Goal: Information Seeking & Learning: Learn about a topic

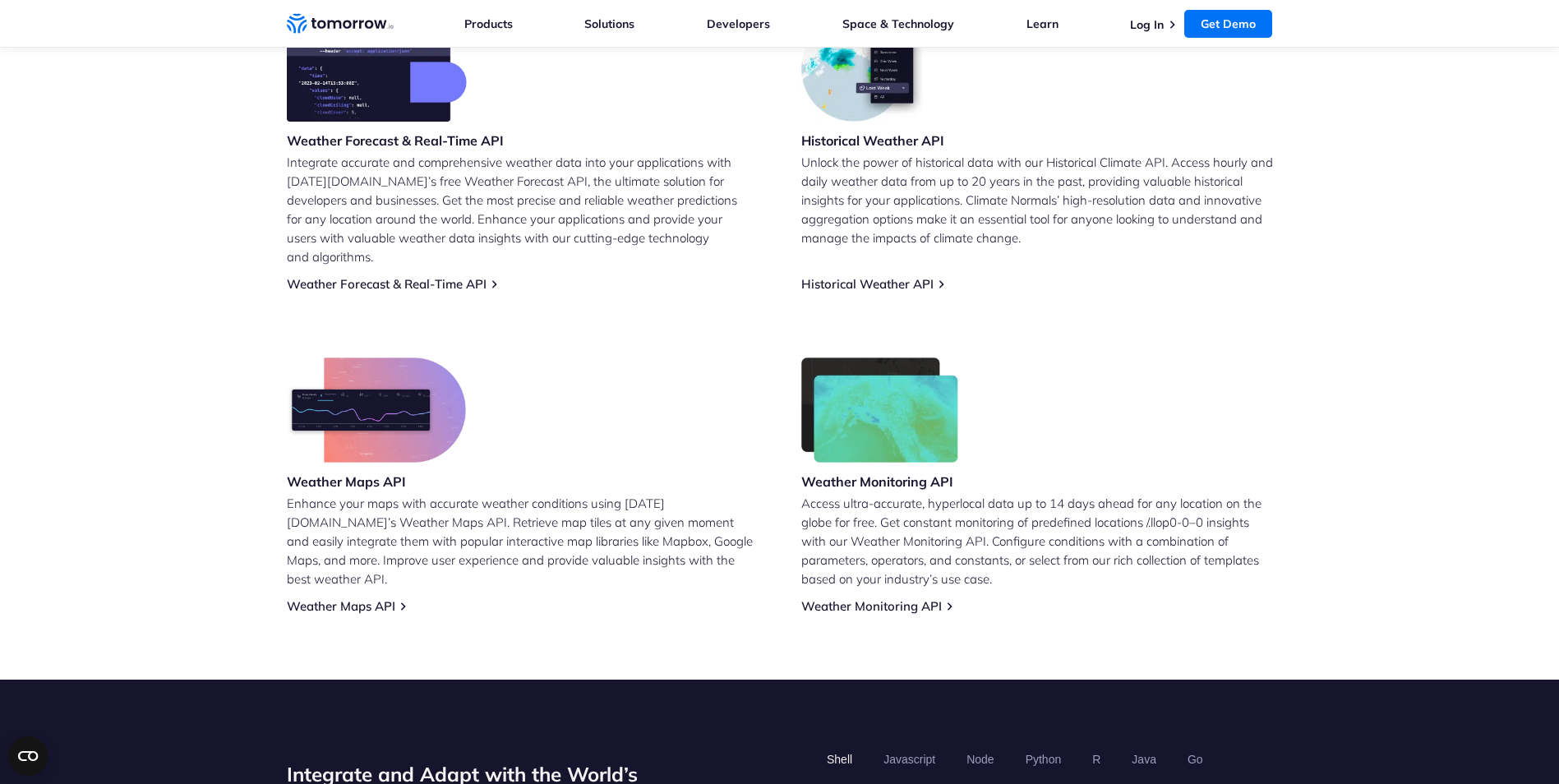
scroll to position [740, 0]
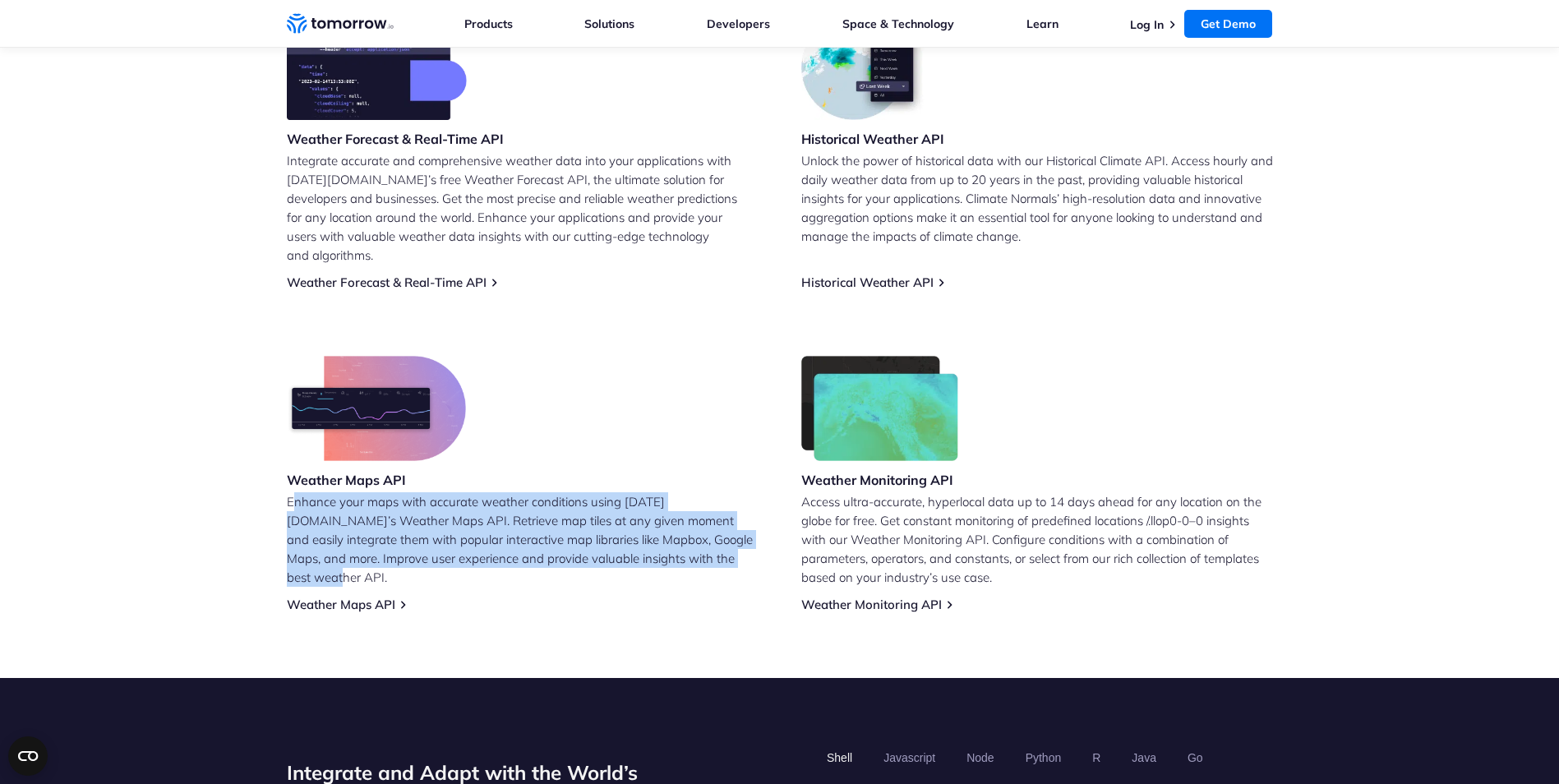
drag, startPoint x: 292, startPoint y: 485, endPoint x: 726, endPoint y: 580, distance: 444.3
click at [726, 580] on div "Weather Maps API Enhance your maps with accurate weather conditions using Tomor…" at bounding box center [523, 484] width 471 height 257
drag, startPoint x: 726, startPoint y: 580, endPoint x: 639, endPoint y: 539, distance: 96.2
click at [639, 539] on p "Enhance your maps with accurate weather conditions using [DATE][DOMAIN_NAME]’s …" at bounding box center [523, 539] width 471 height 94
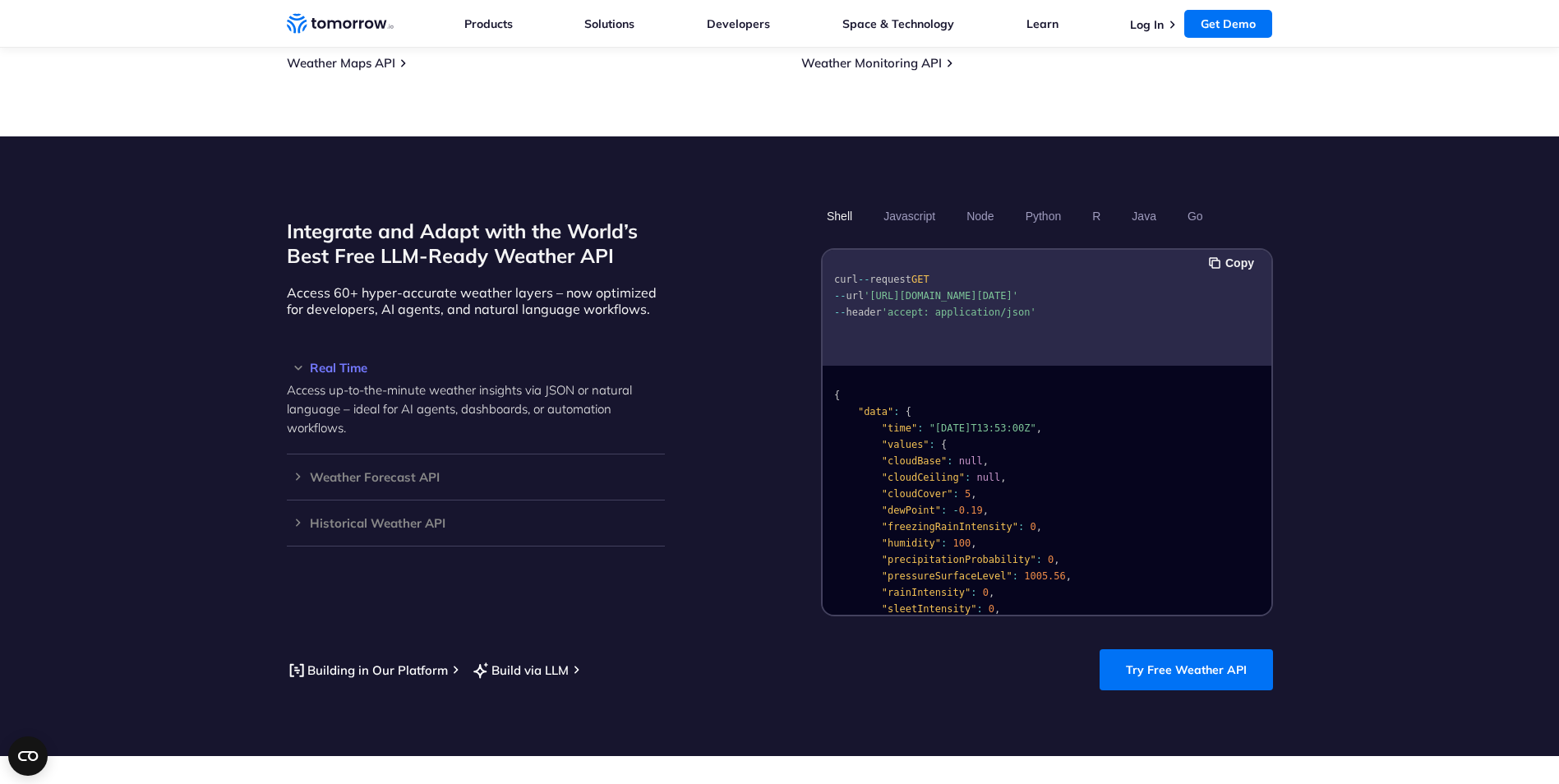
scroll to position [1315, 0]
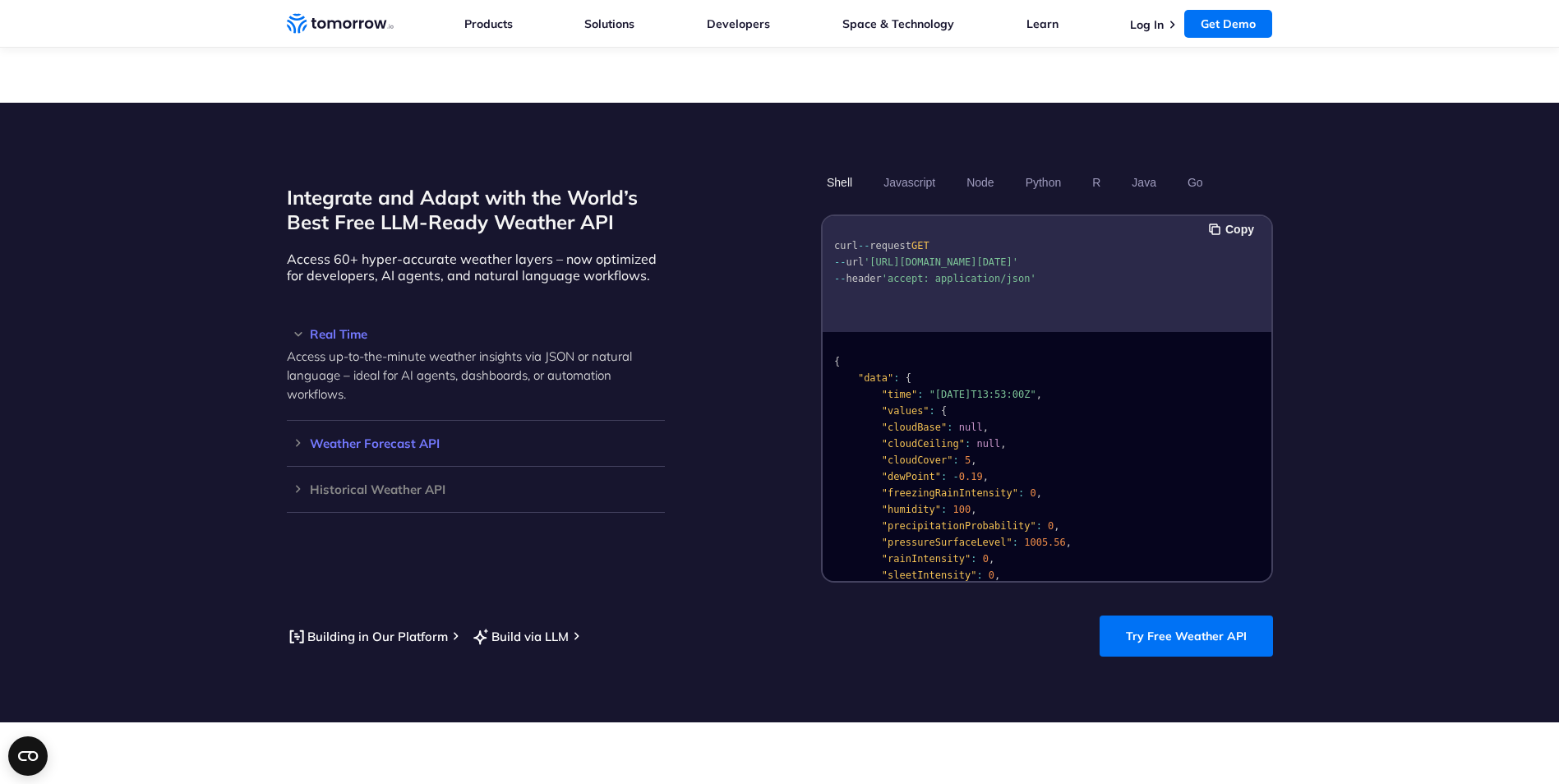
click at [301, 430] on div "Weather Forecast API Access ultra-accurate, hyperlocal data up to 14 days in th…" at bounding box center [476, 444] width 378 height 46
click at [296, 437] on h3 "Weather Forecast API" at bounding box center [476, 443] width 378 height 12
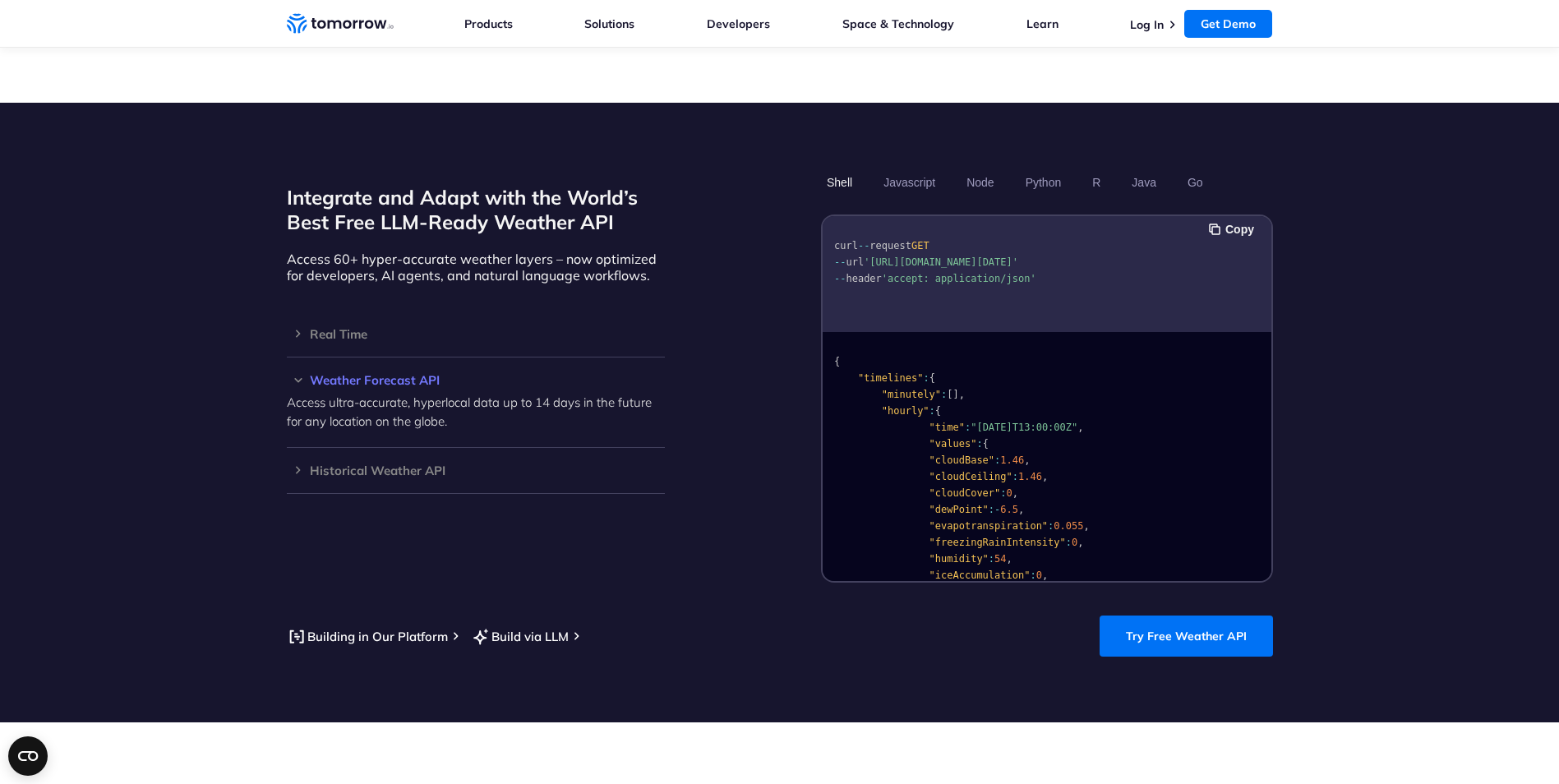
click at [304, 374] on h3 "Weather Forecast API" at bounding box center [476, 380] width 378 height 12
click at [297, 374] on h3 "Weather Forecast API" at bounding box center [476, 380] width 378 height 12
click at [293, 327] on h3 "Real Time" at bounding box center [476, 333] width 378 height 12
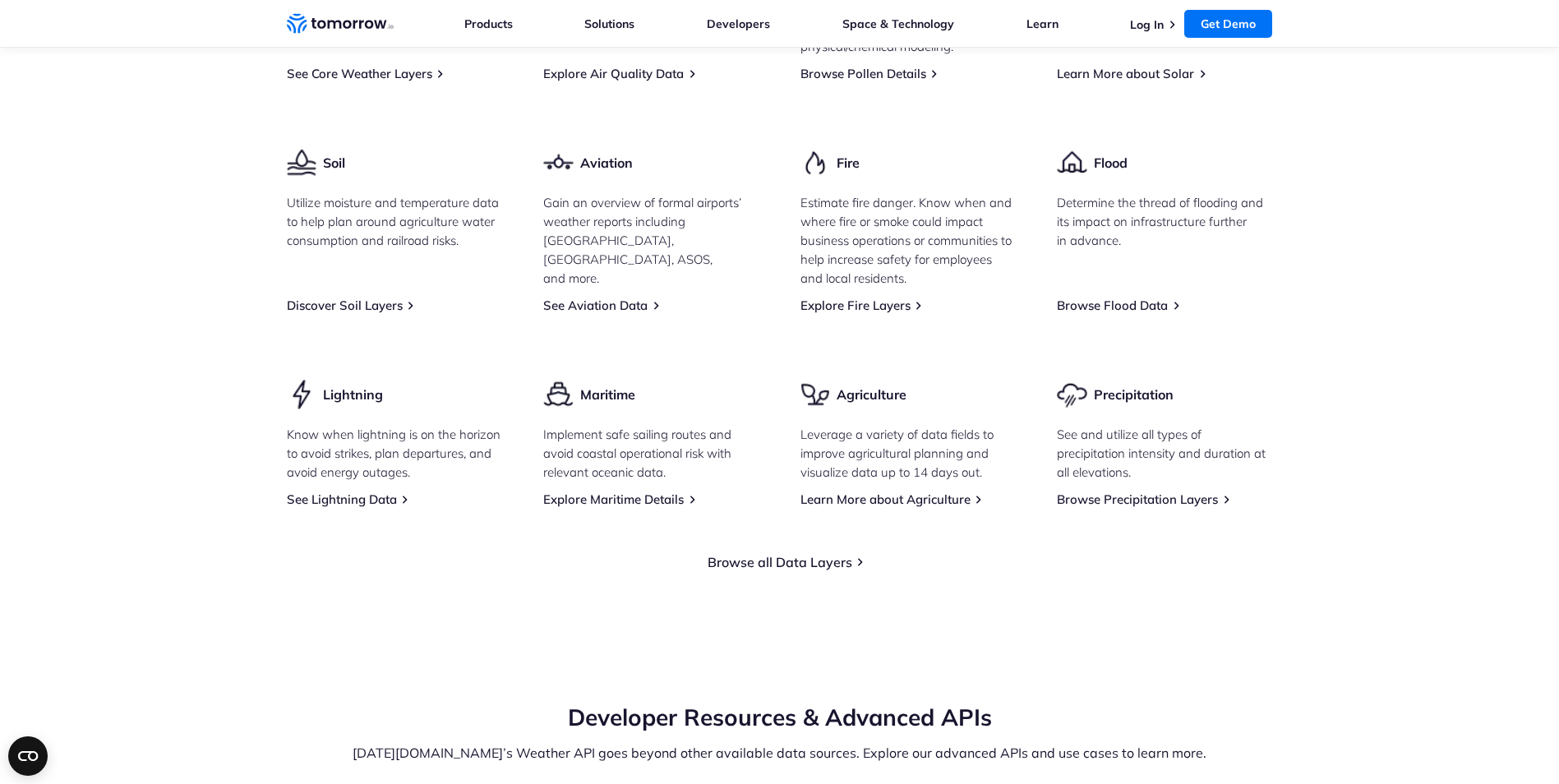
scroll to position [2383, 0]
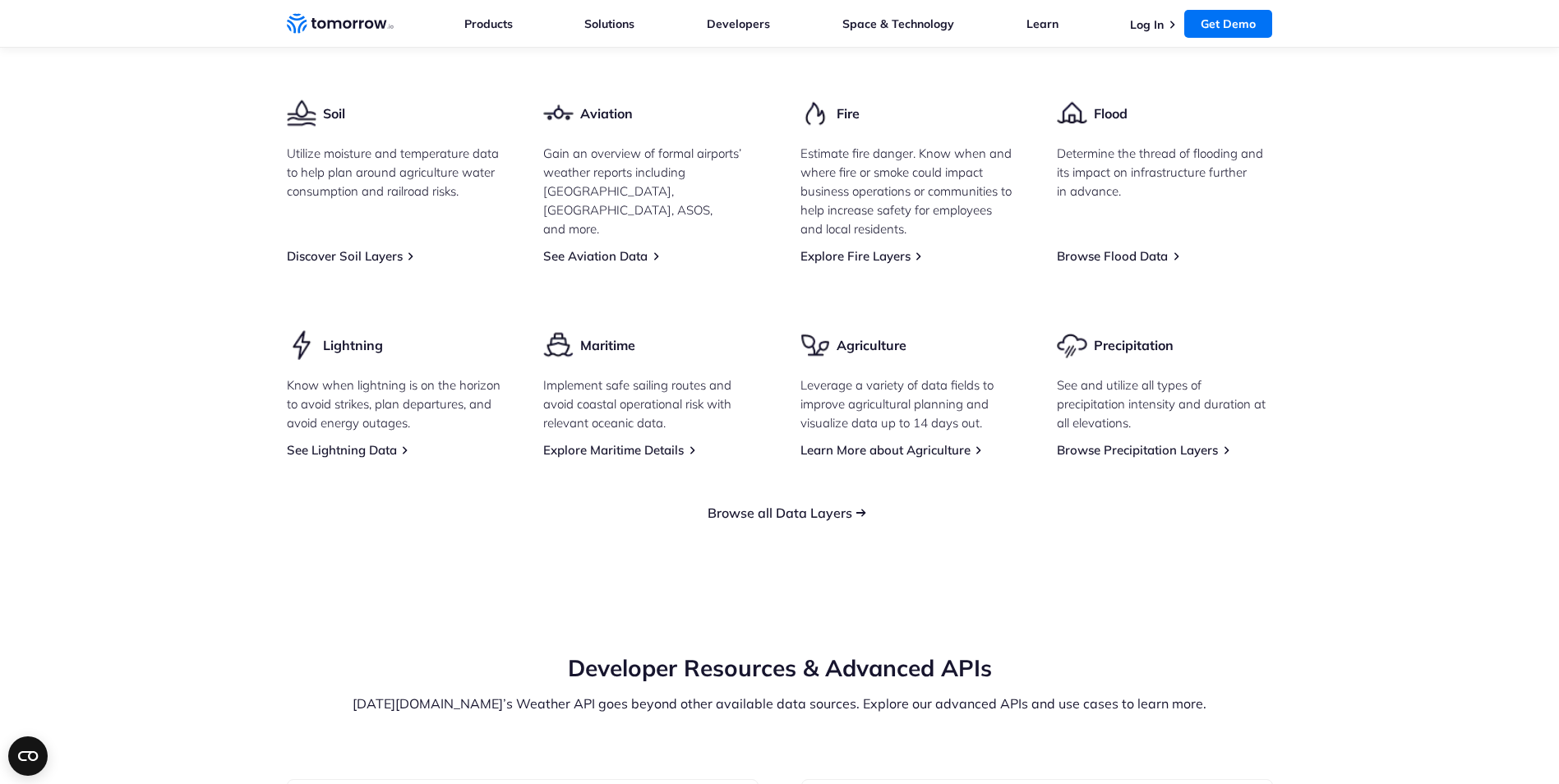
click at [749, 504] on link "Browse all Data Layers" at bounding box center [780, 513] width 145 height 17
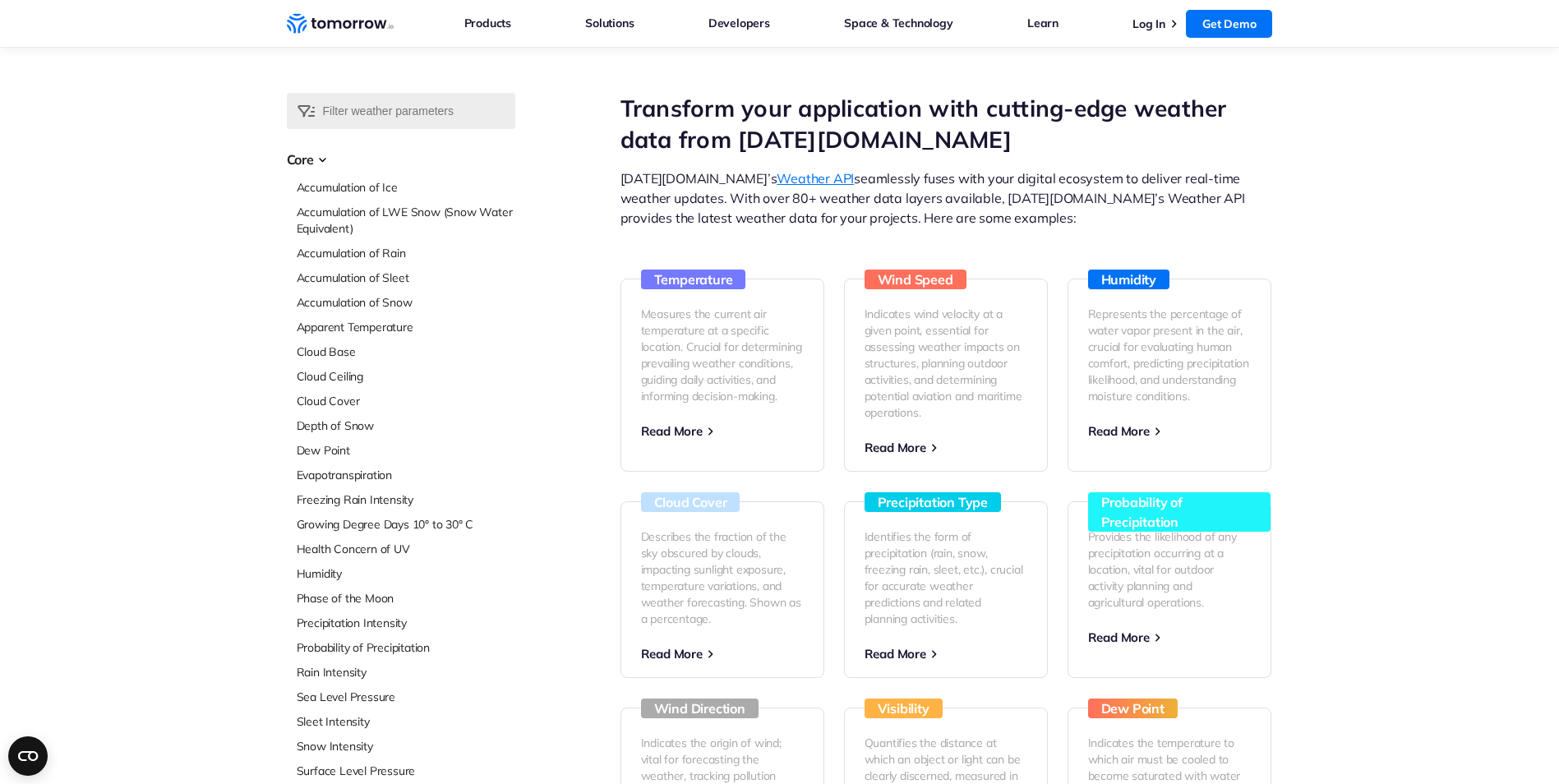
scroll to position [164, 0]
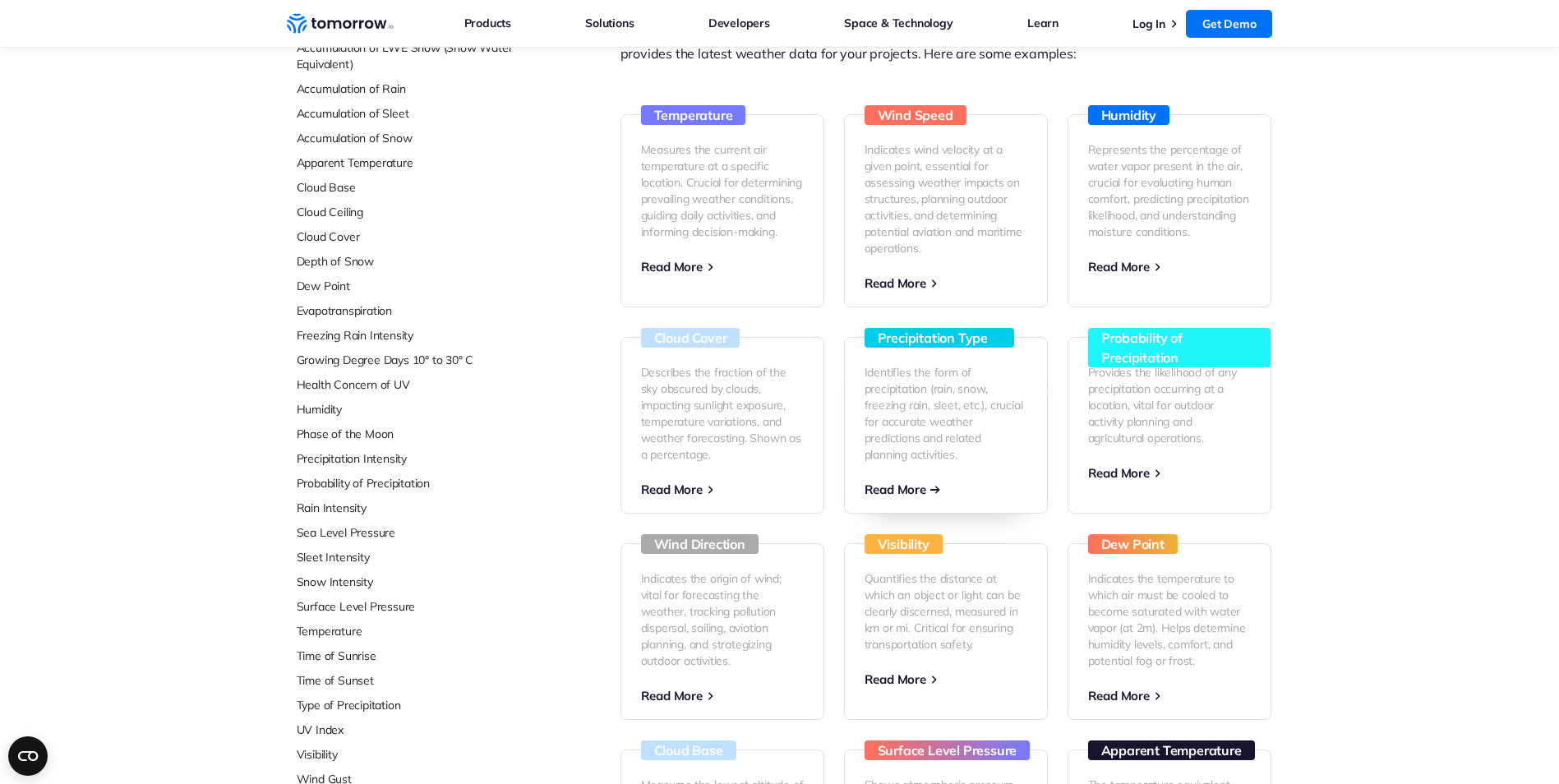
click at [896, 491] on span "Read More" at bounding box center [895, 489] width 61 height 16
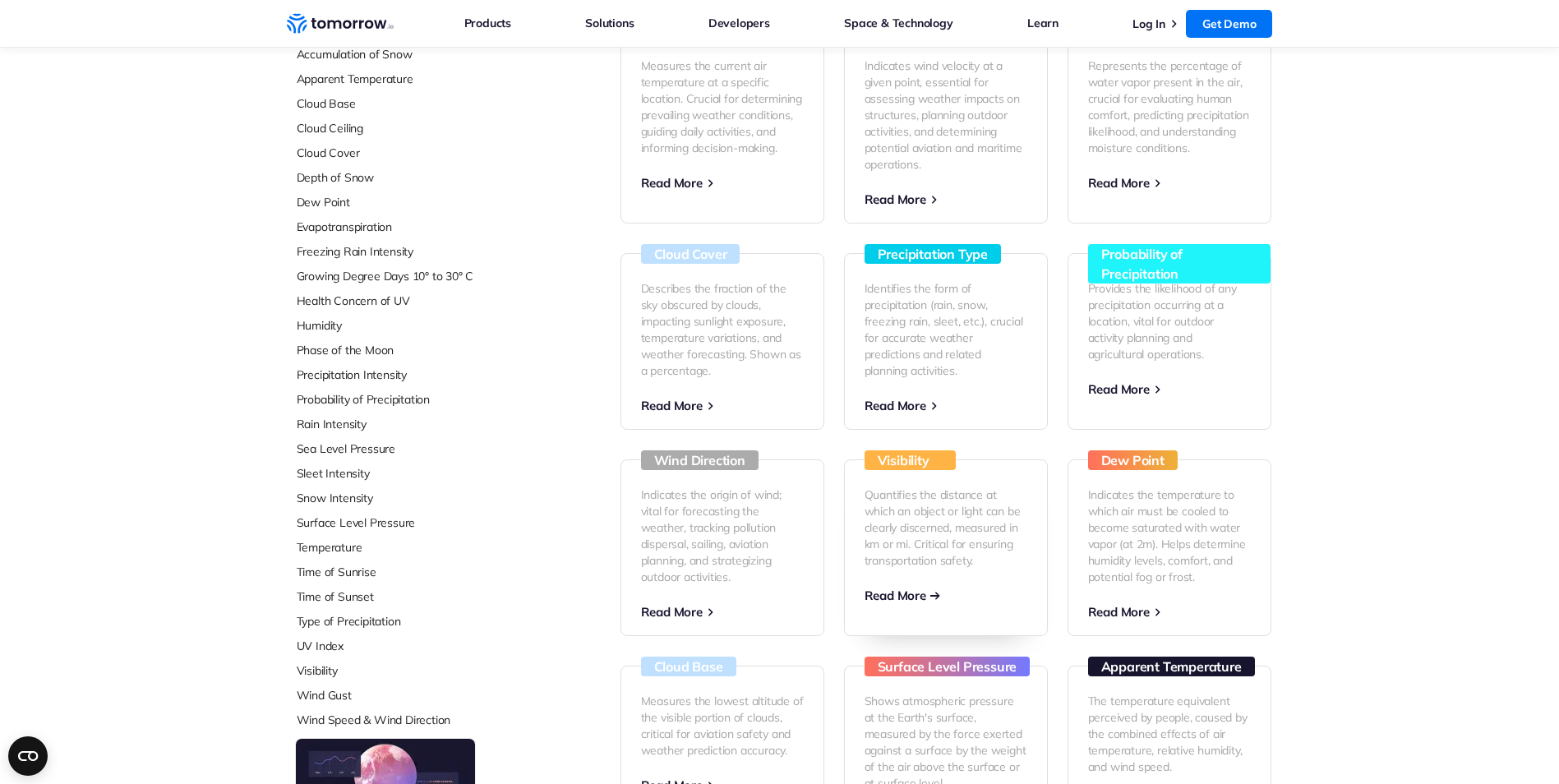
scroll to position [247, 0]
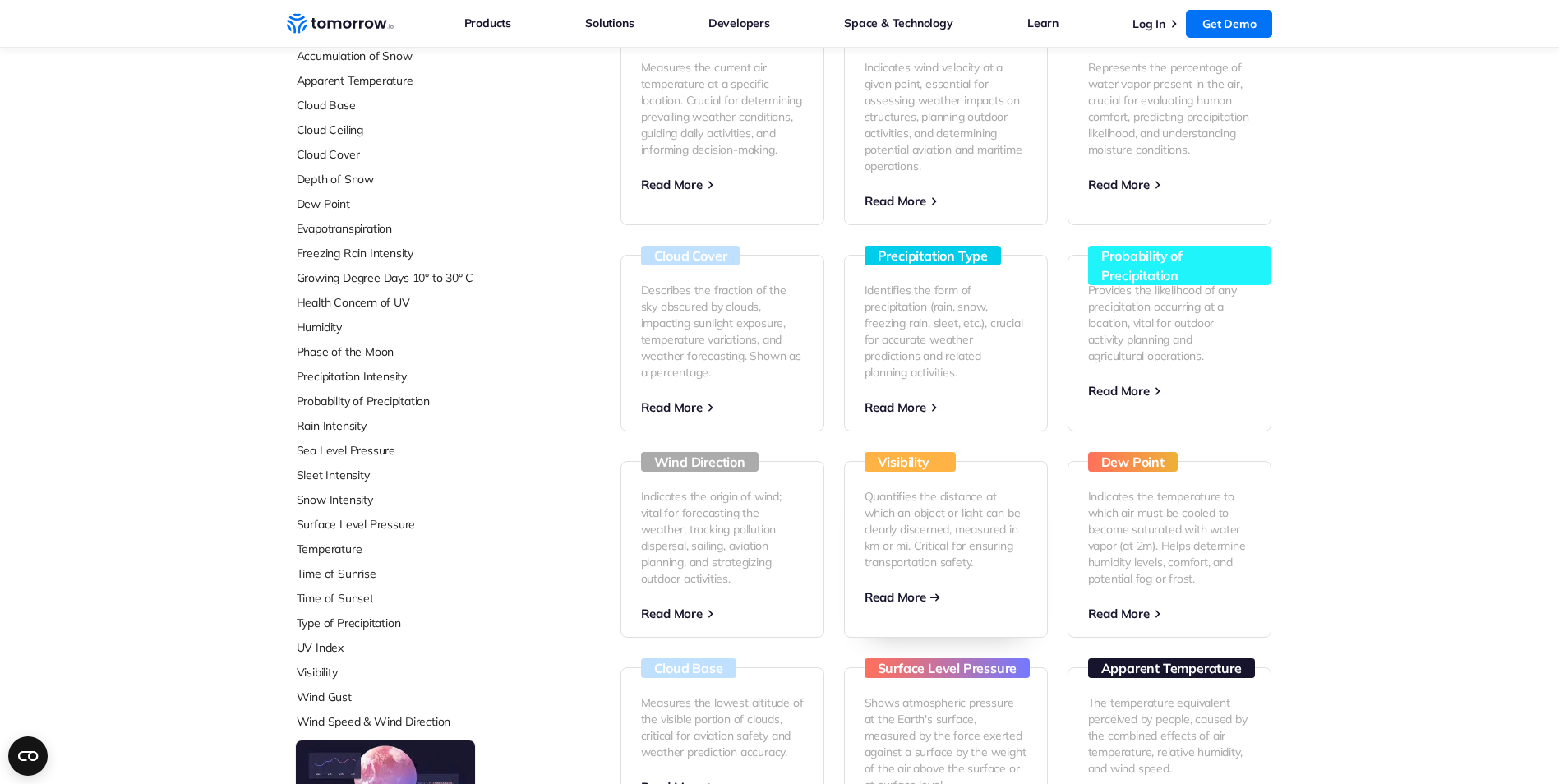
click at [897, 588] on link "Visibility Quantifies the distance at which an object or light can be clearly d…" at bounding box center [945, 549] width 204 height 177
click at [904, 406] on span "Read More" at bounding box center [895, 406] width 61 height 16
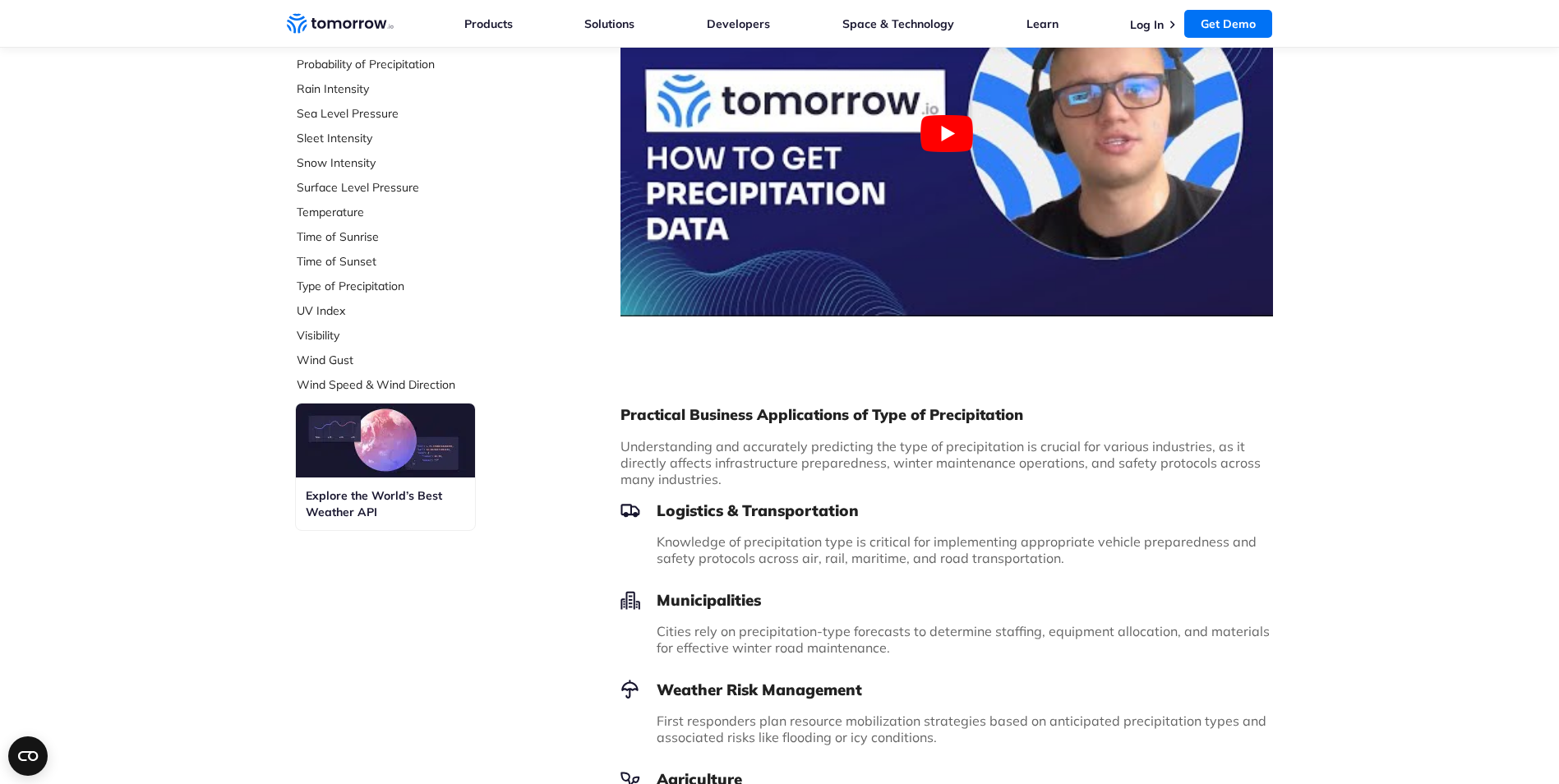
scroll to position [411, 0]
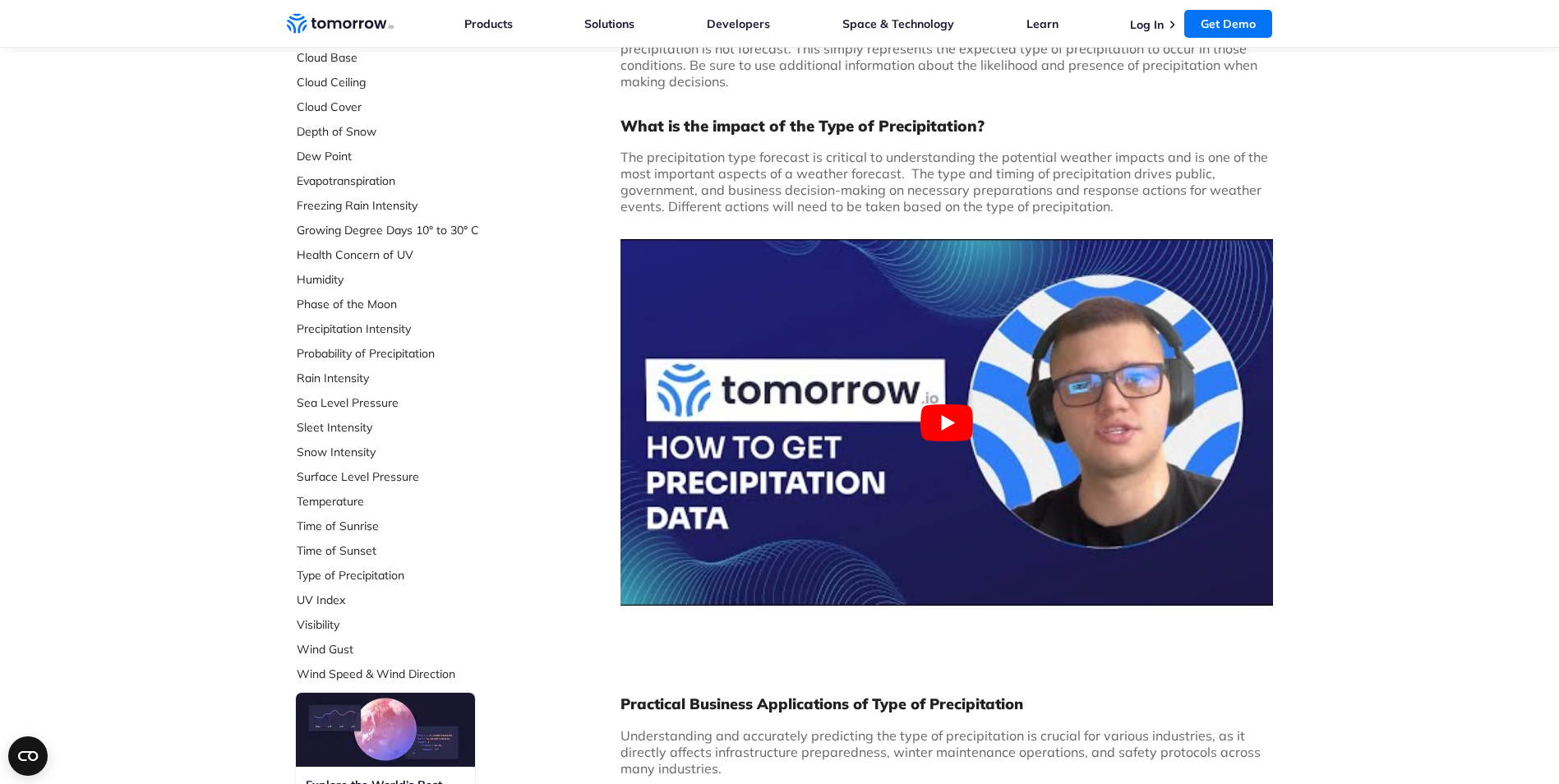
scroll to position [328, 0]
click at [327, 329] on link "Precipitation Intensity" at bounding box center [405, 328] width 218 height 17
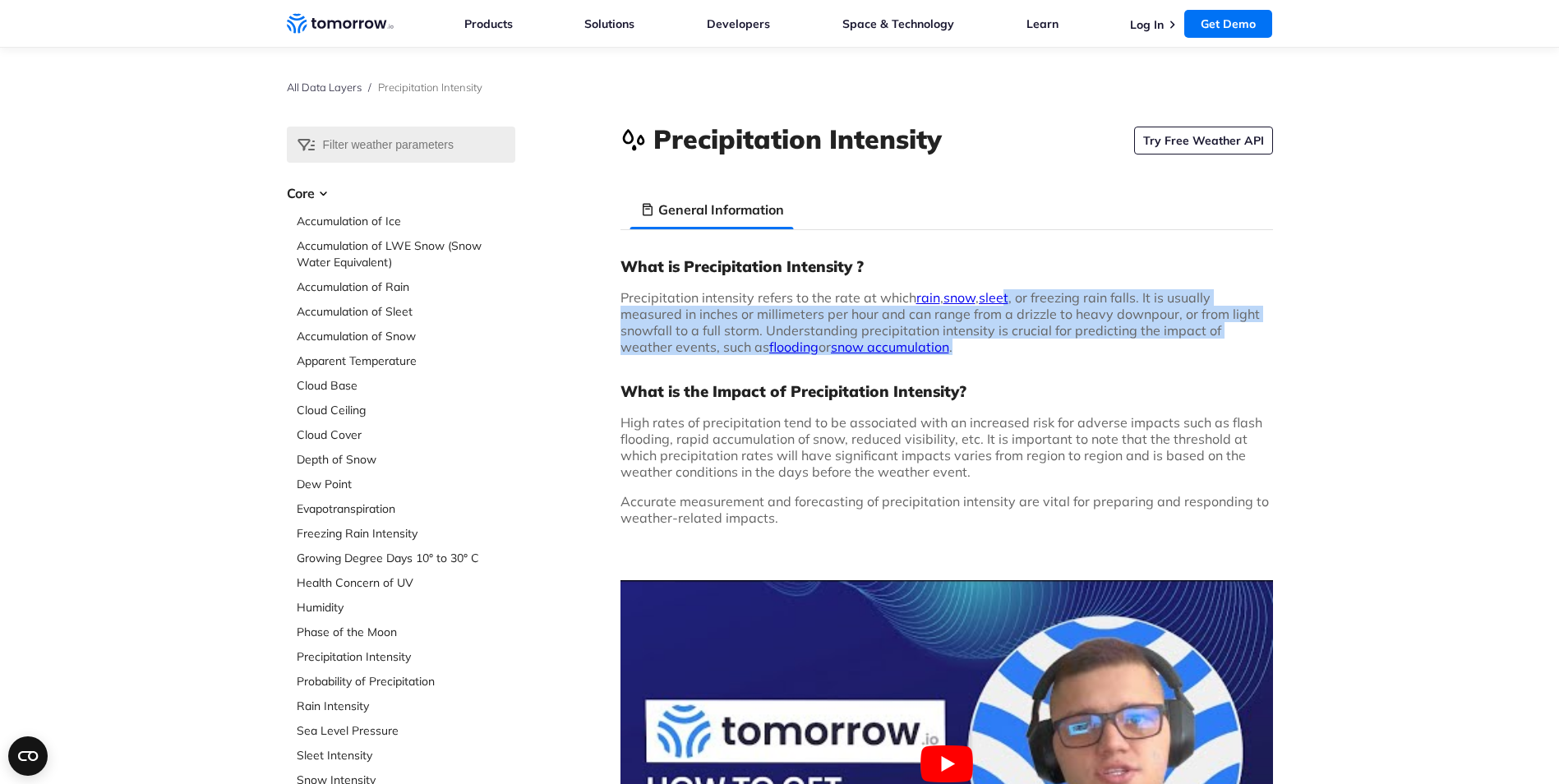
drag, startPoint x: 1004, startPoint y: 286, endPoint x: 1331, endPoint y: 342, distance: 331.8
drag, startPoint x: 1331, startPoint y: 342, endPoint x: 1339, endPoint y: 351, distance: 12.0
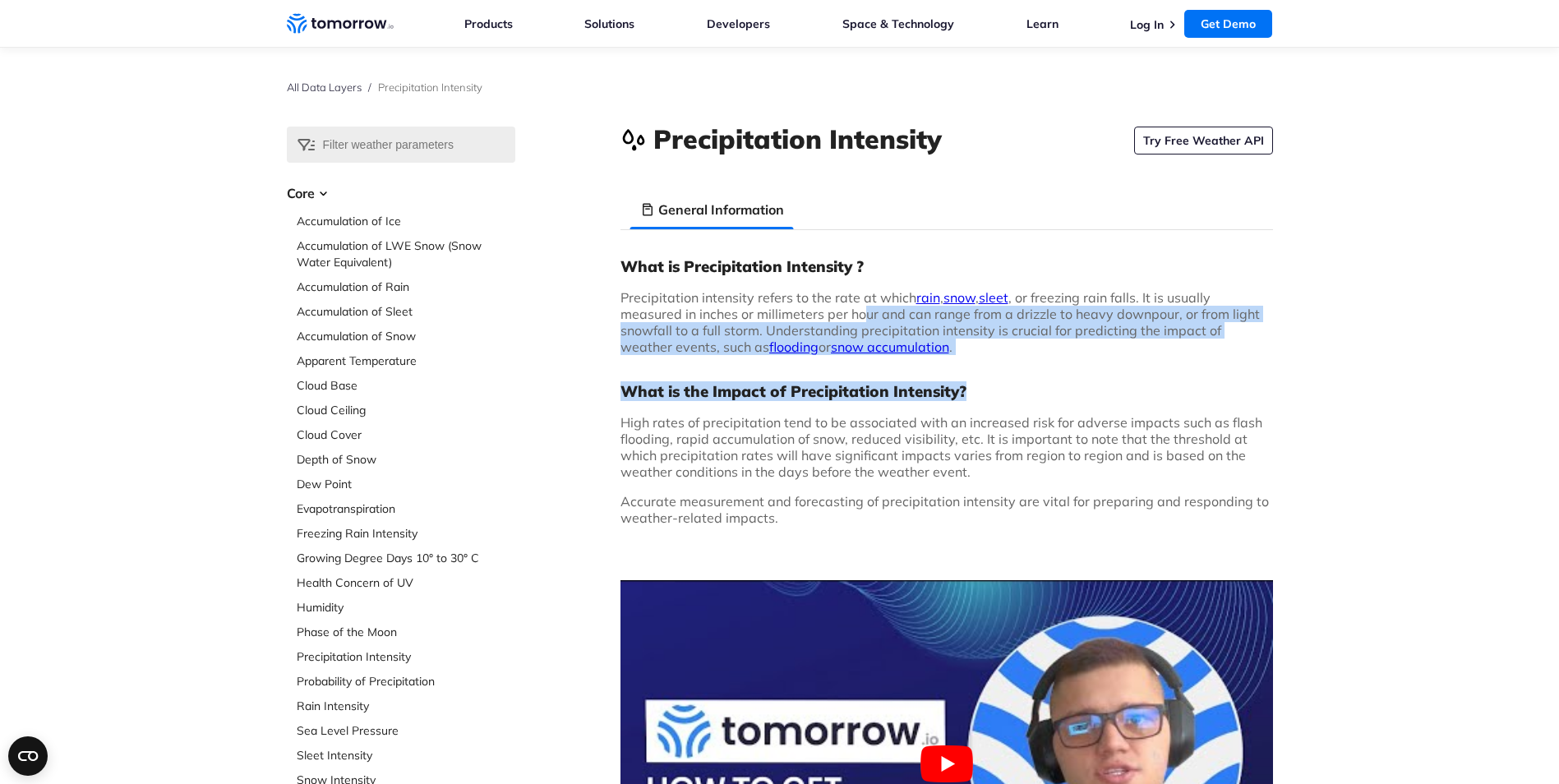
drag, startPoint x: 864, startPoint y: 316, endPoint x: 1343, endPoint y: 361, distance: 481.1
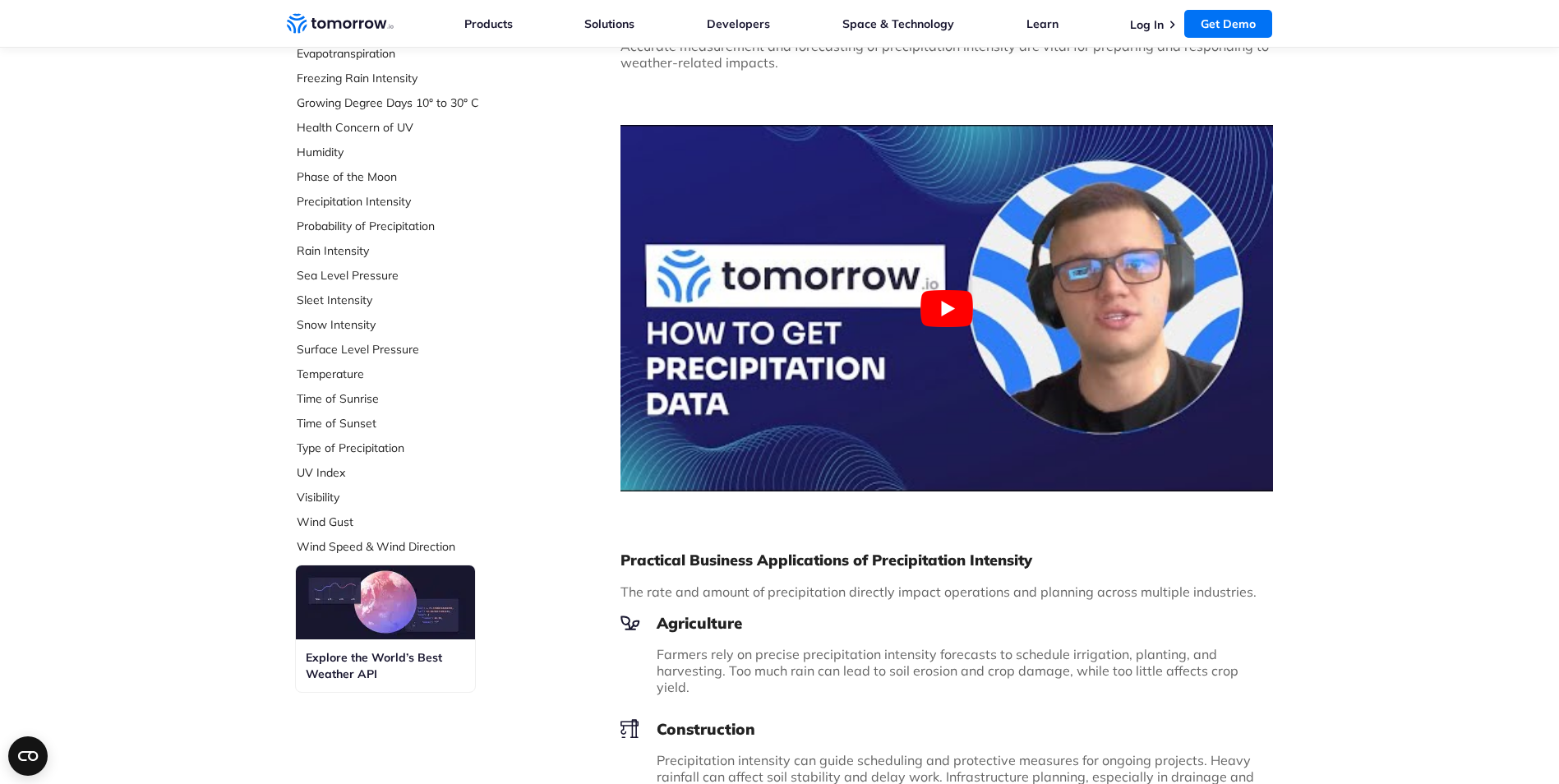
scroll to position [575, 0]
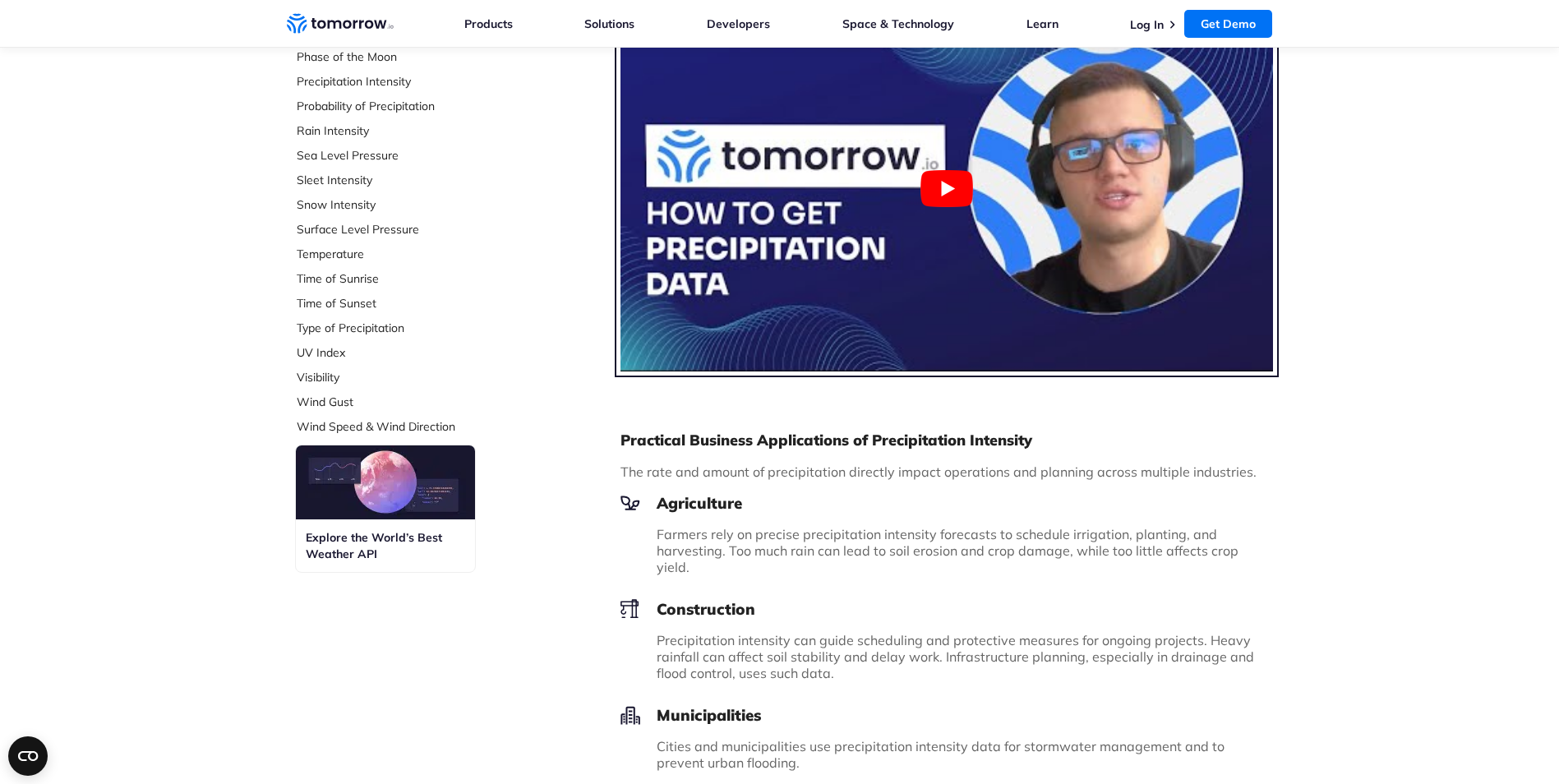
click at [965, 185] on button "Play Youtube video" at bounding box center [945, 188] width 652 height 367
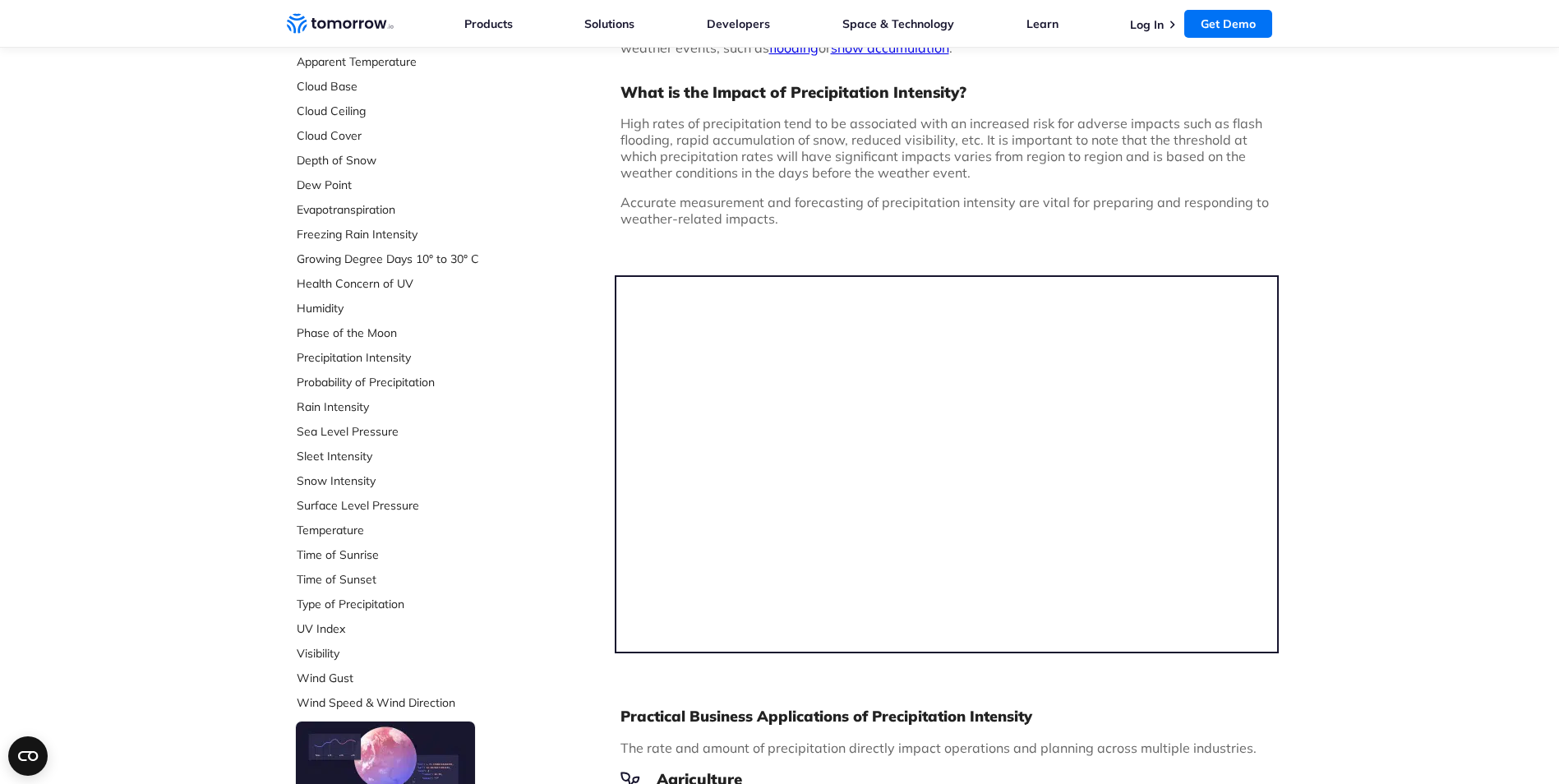
scroll to position [328, 0]
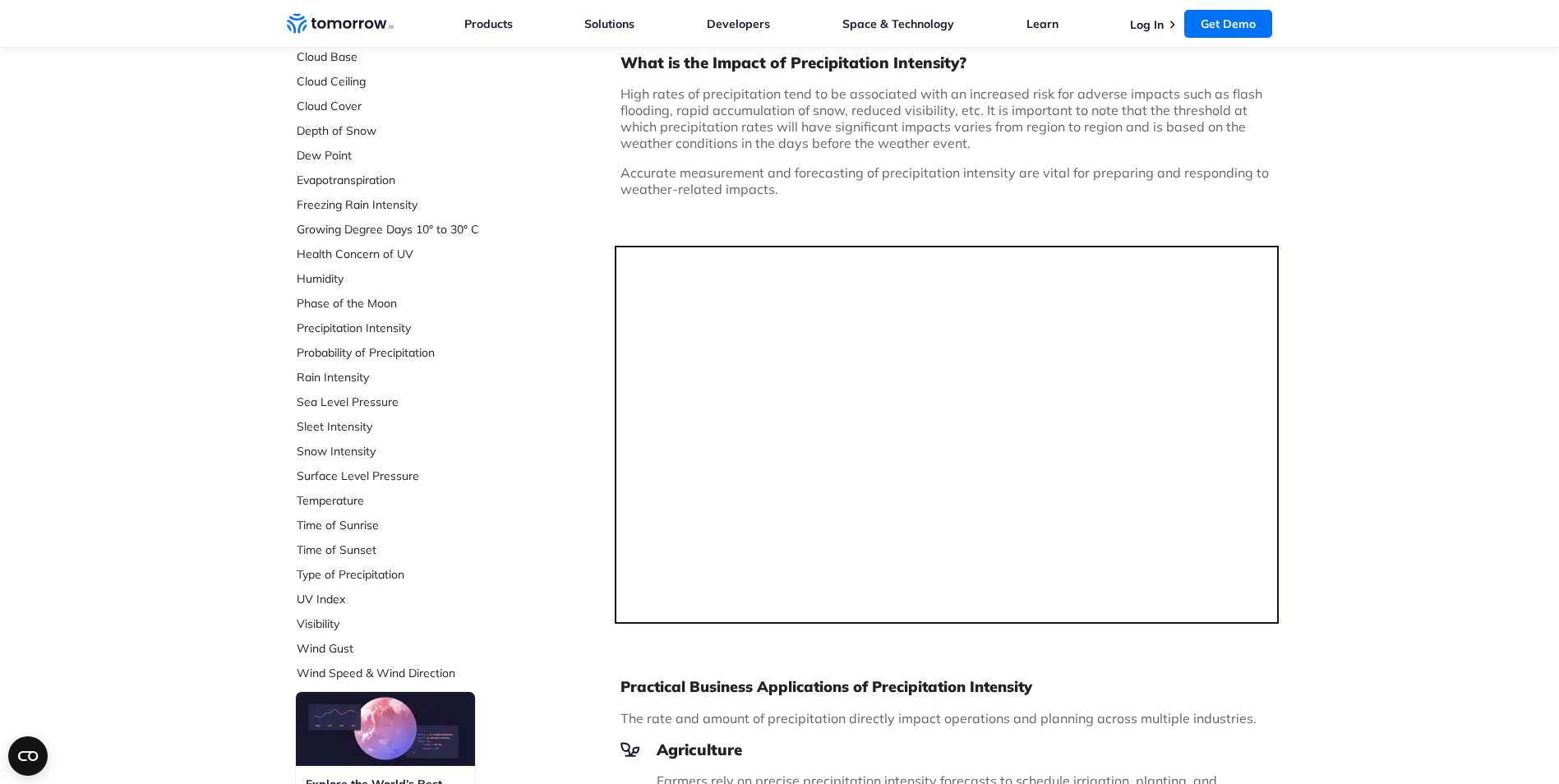
click at [1444, 259] on div "Select Data Layer Core Accumulation of Ice Accumulation of LWE Snow (Snow Water…" at bounding box center [780, 712] width 1559 height 1827
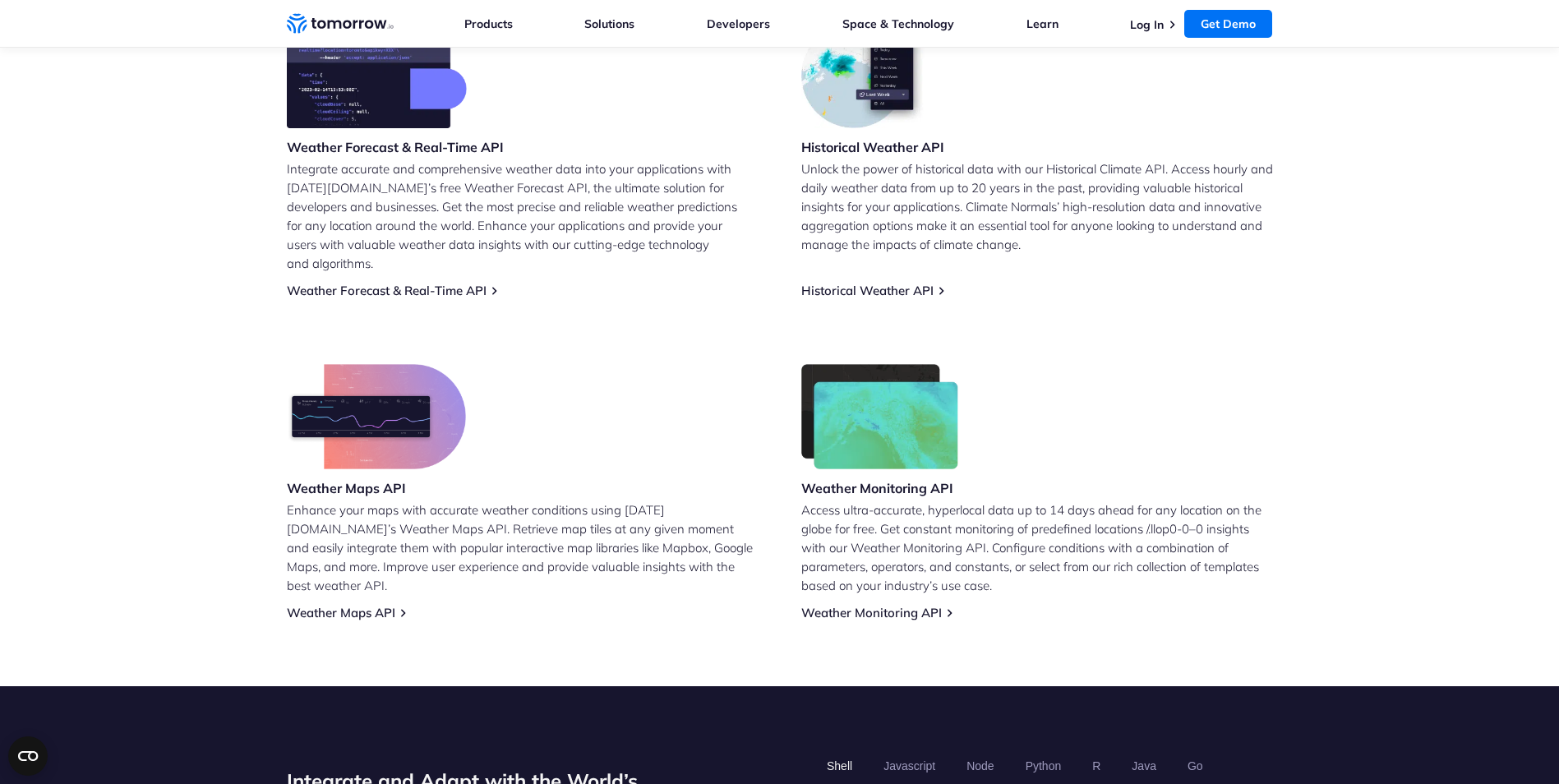
scroll to position [740, 0]
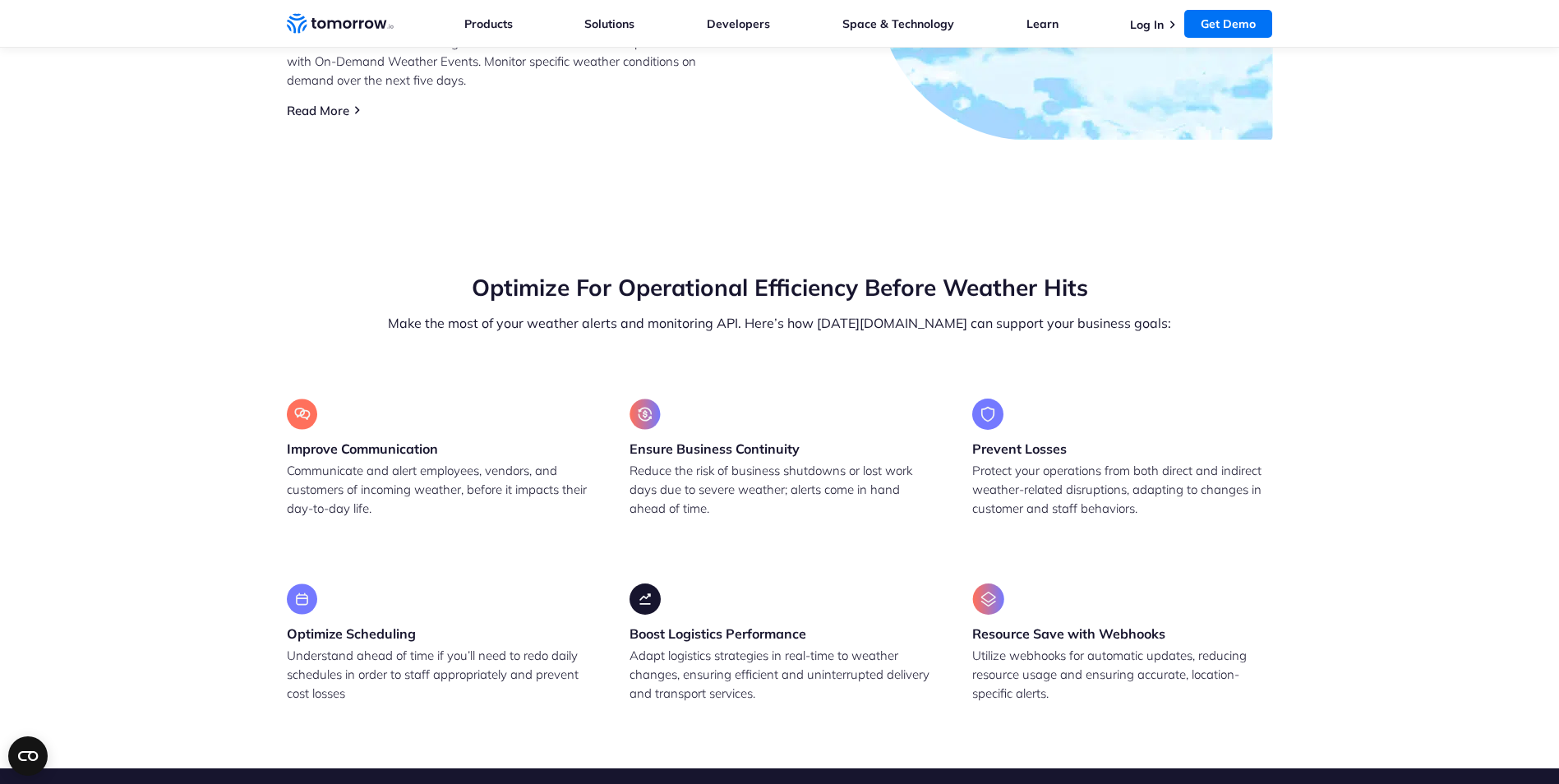
scroll to position [1562, 0]
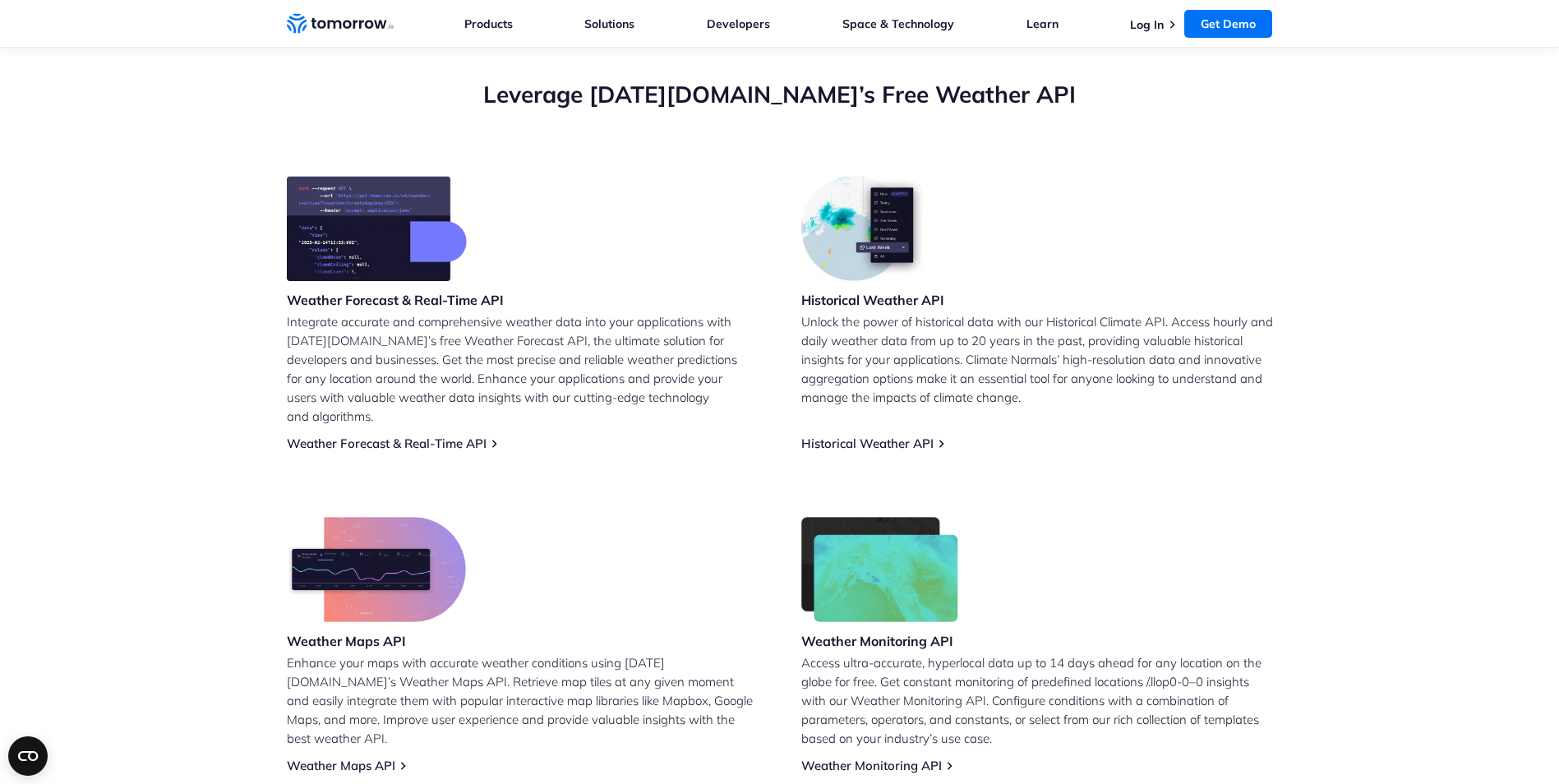
scroll to position [576, 0]
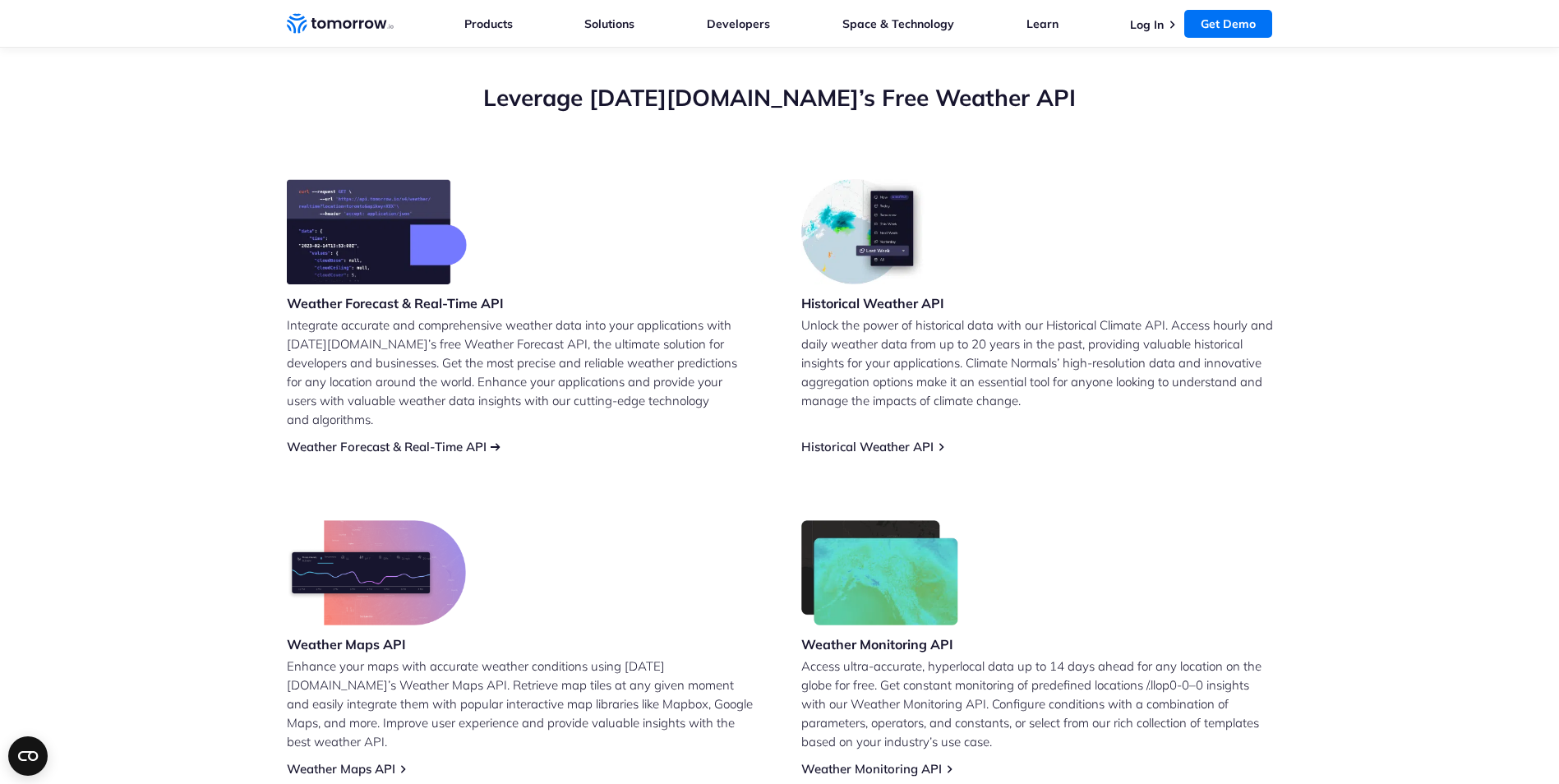
click at [361, 438] on link "Weather Forecast & Real-Time API" at bounding box center [387, 446] width 200 height 16
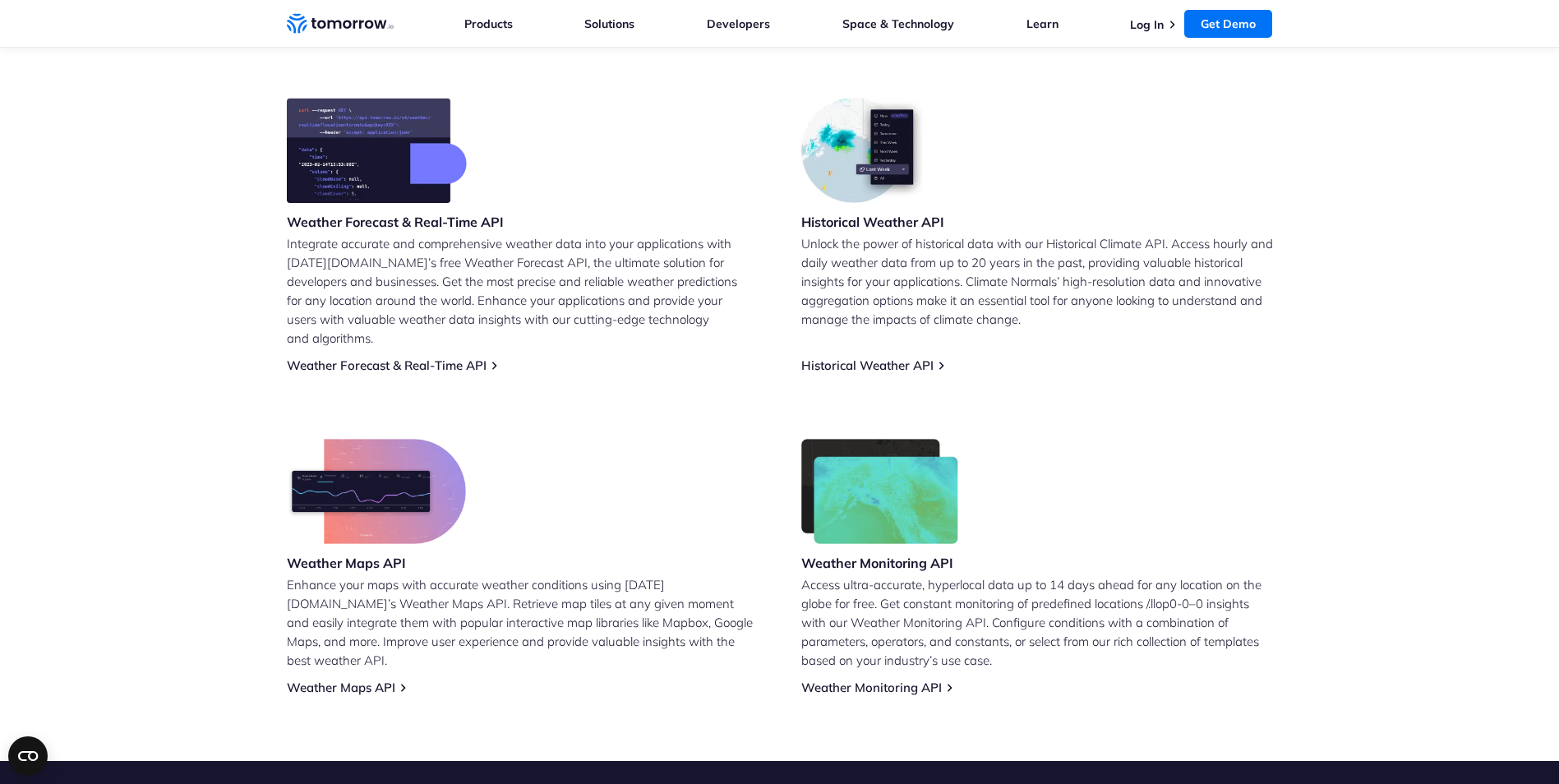
scroll to position [658, 0]
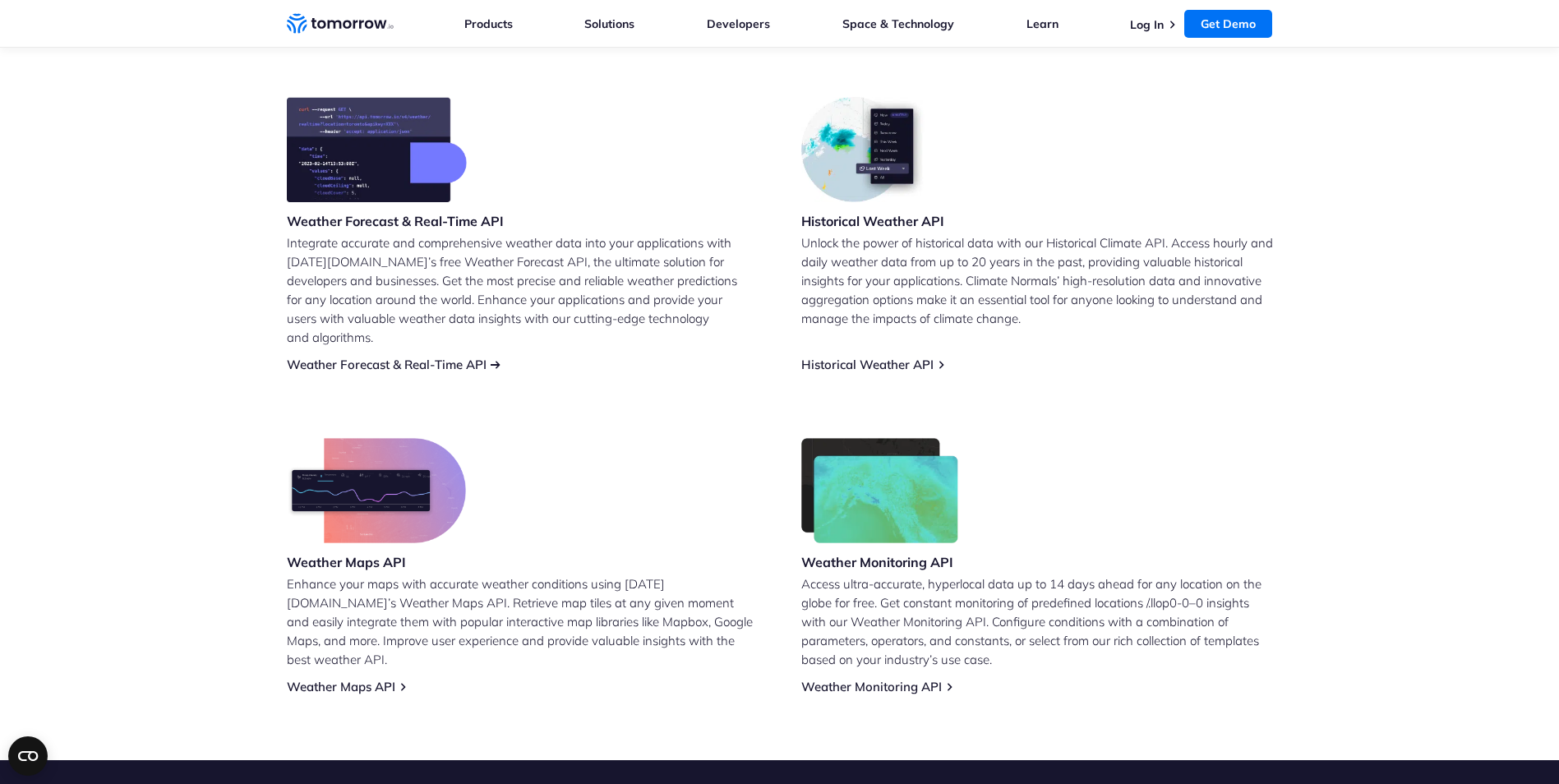
click at [358, 357] on link "Weather Forecast & Real-Time API" at bounding box center [387, 364] width 200 height 16
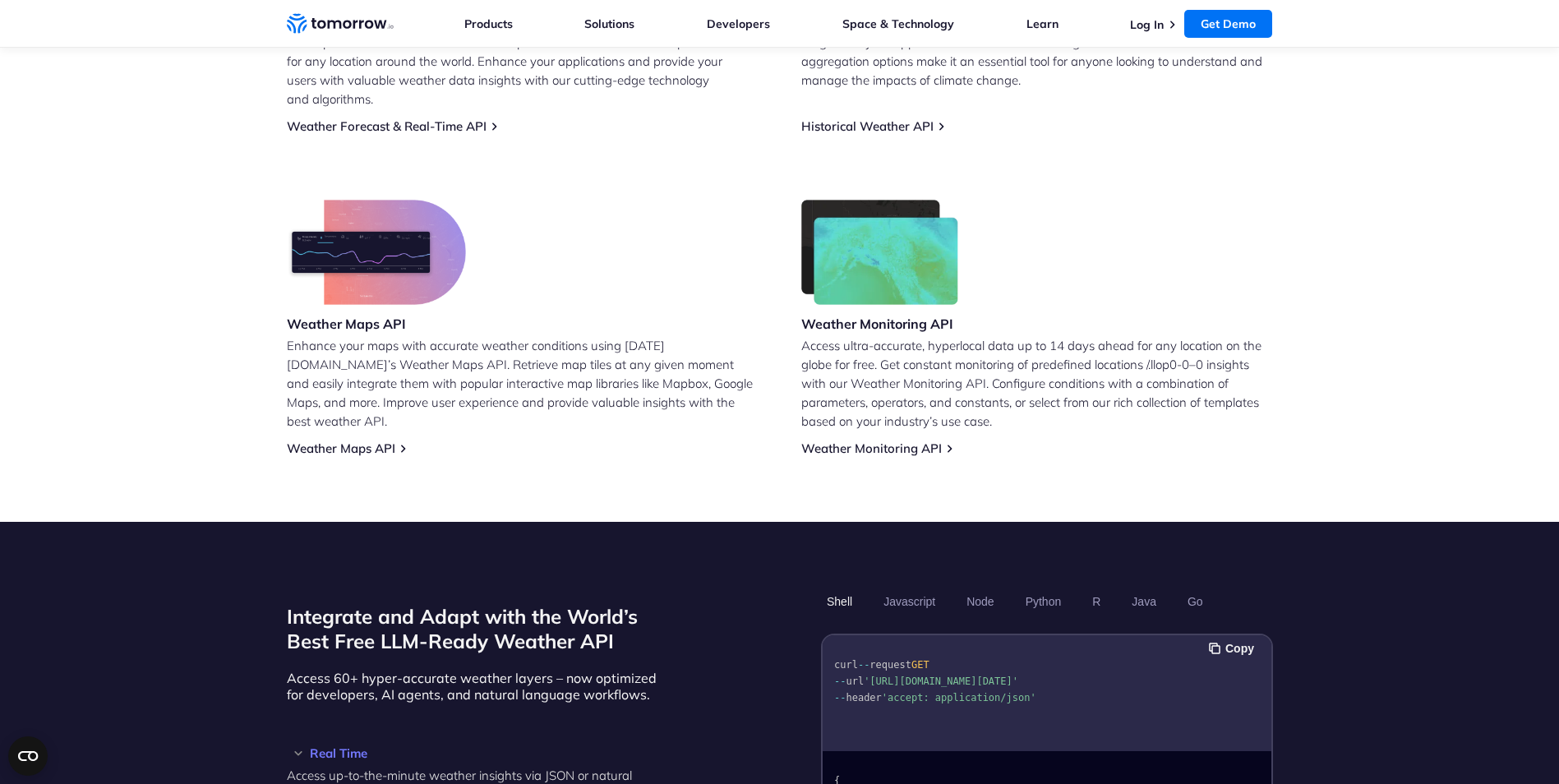
scroll to position [1069, 0]
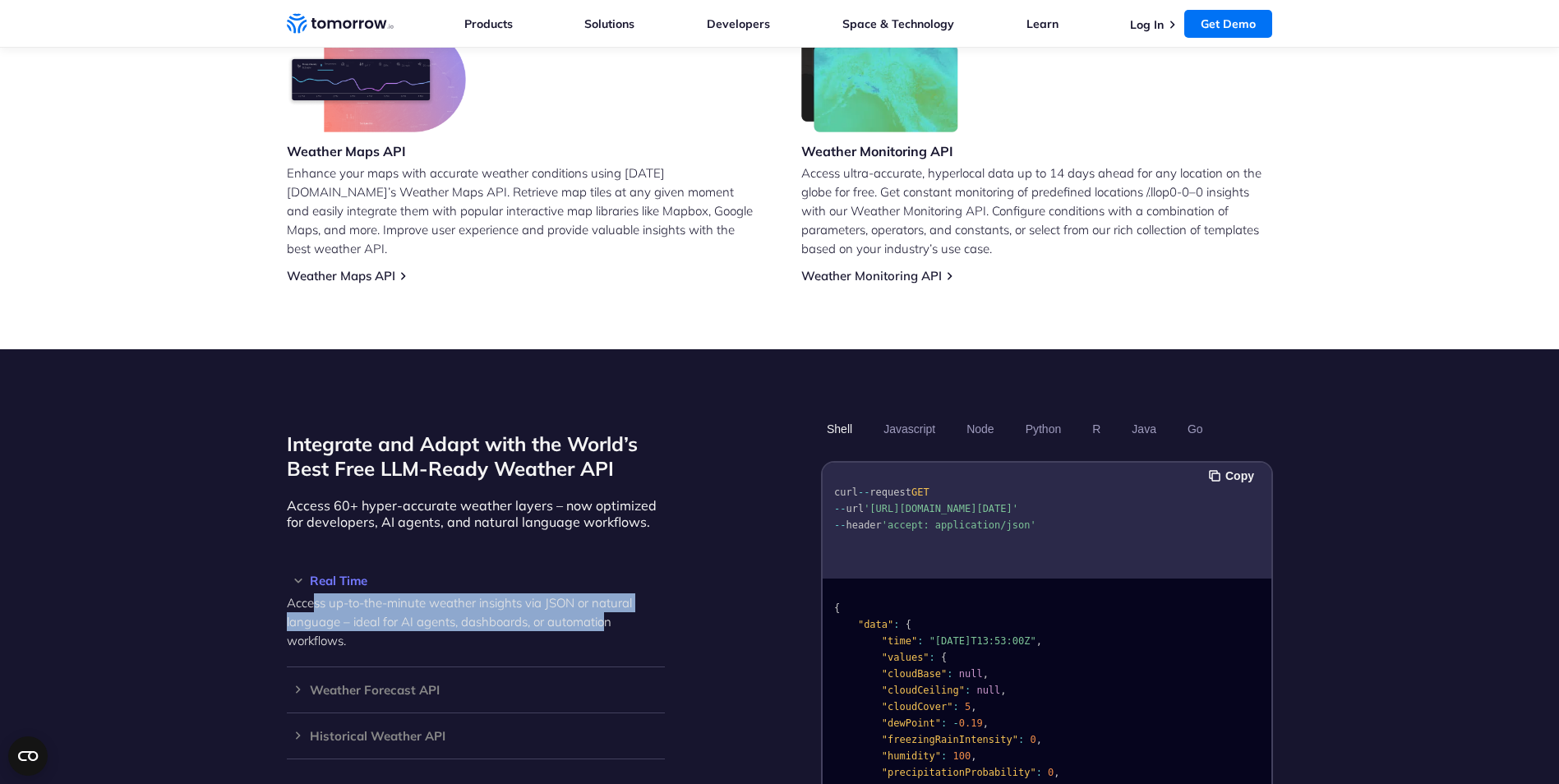
drag, startPoint x: 315, startPoint y: 587, endPoint x: 605, endPoint y: 605, distance: 290.6
click at [605, 605] on p "Access up-to-the-minute weather insights via JSON or natural language – ideal f…" at bounding box center [476, 622] width 378 height 57
drag, startPoint x: 605, startPoint y: 605, endPoint x: 537, endPoint y: 612, distance: 68.4
click at [537, 612] on p "Access up-to-the-minute weather insights via JSON or natural language – ideal f…" at bounding box center [476, 622] width 378 height 57
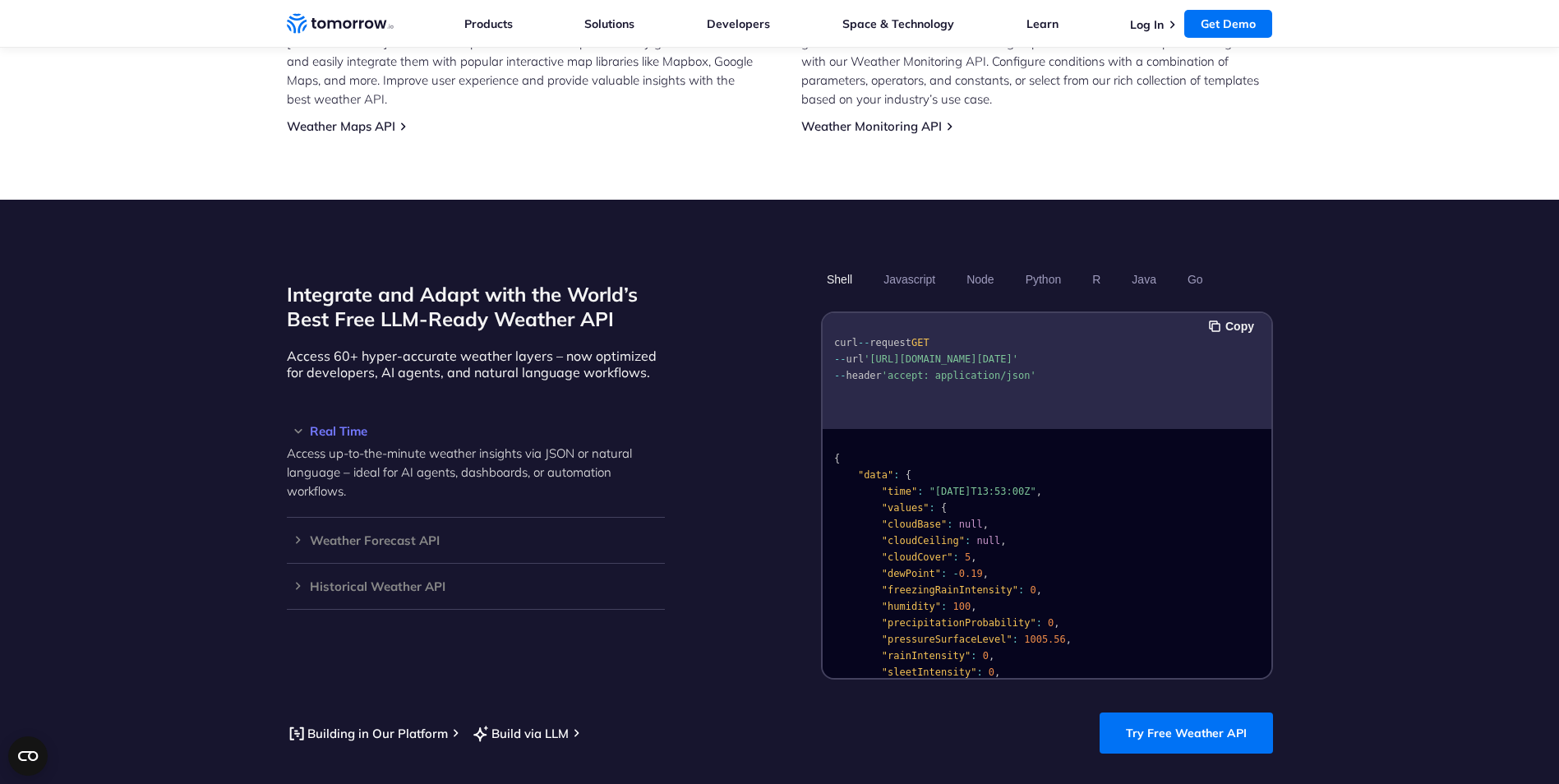
scroll to position [1233, 0]
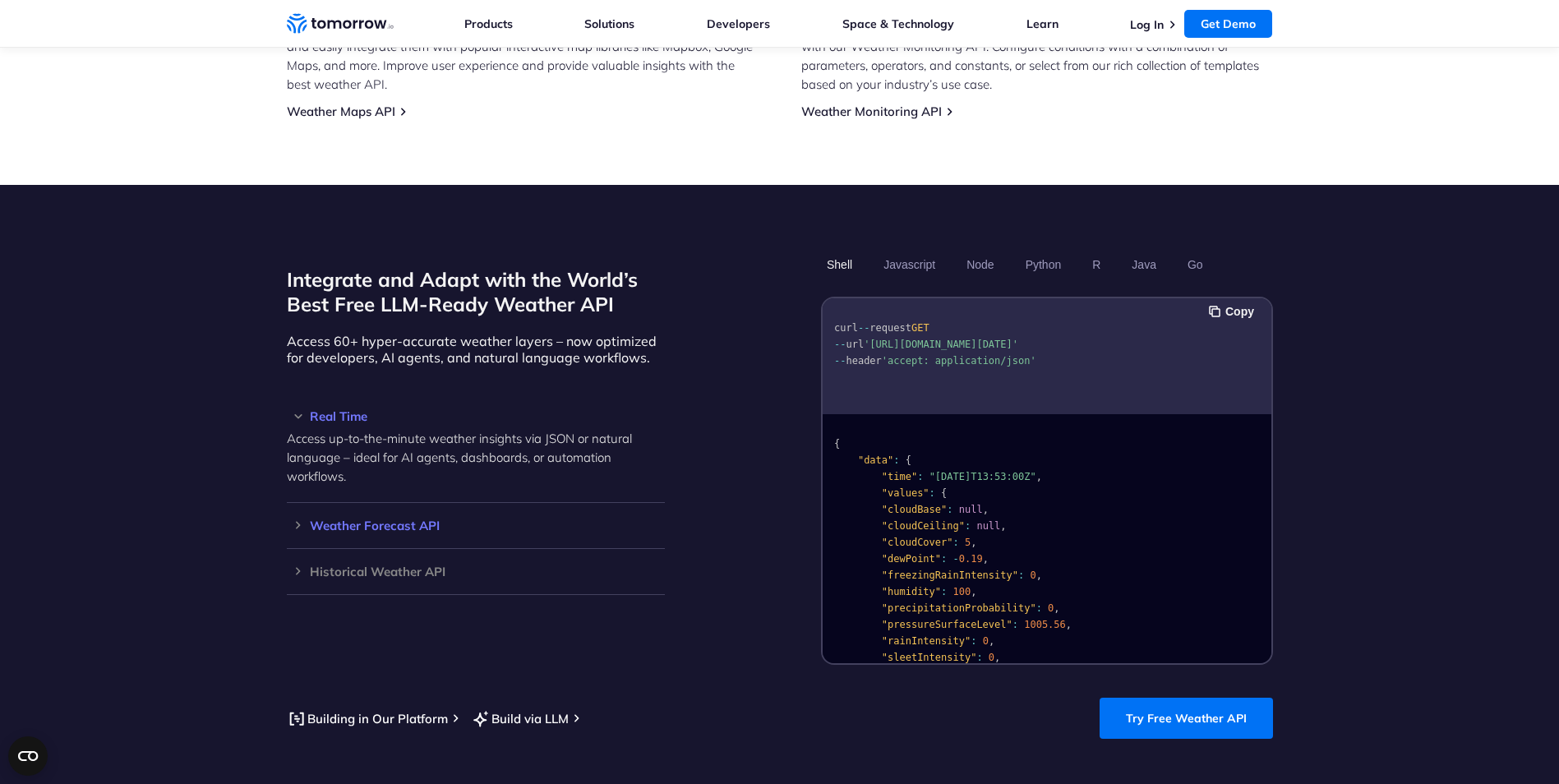
click at [290, 519] on h3 "Weather Forecast API" at bounding box center [476, 525] width 378 height 12
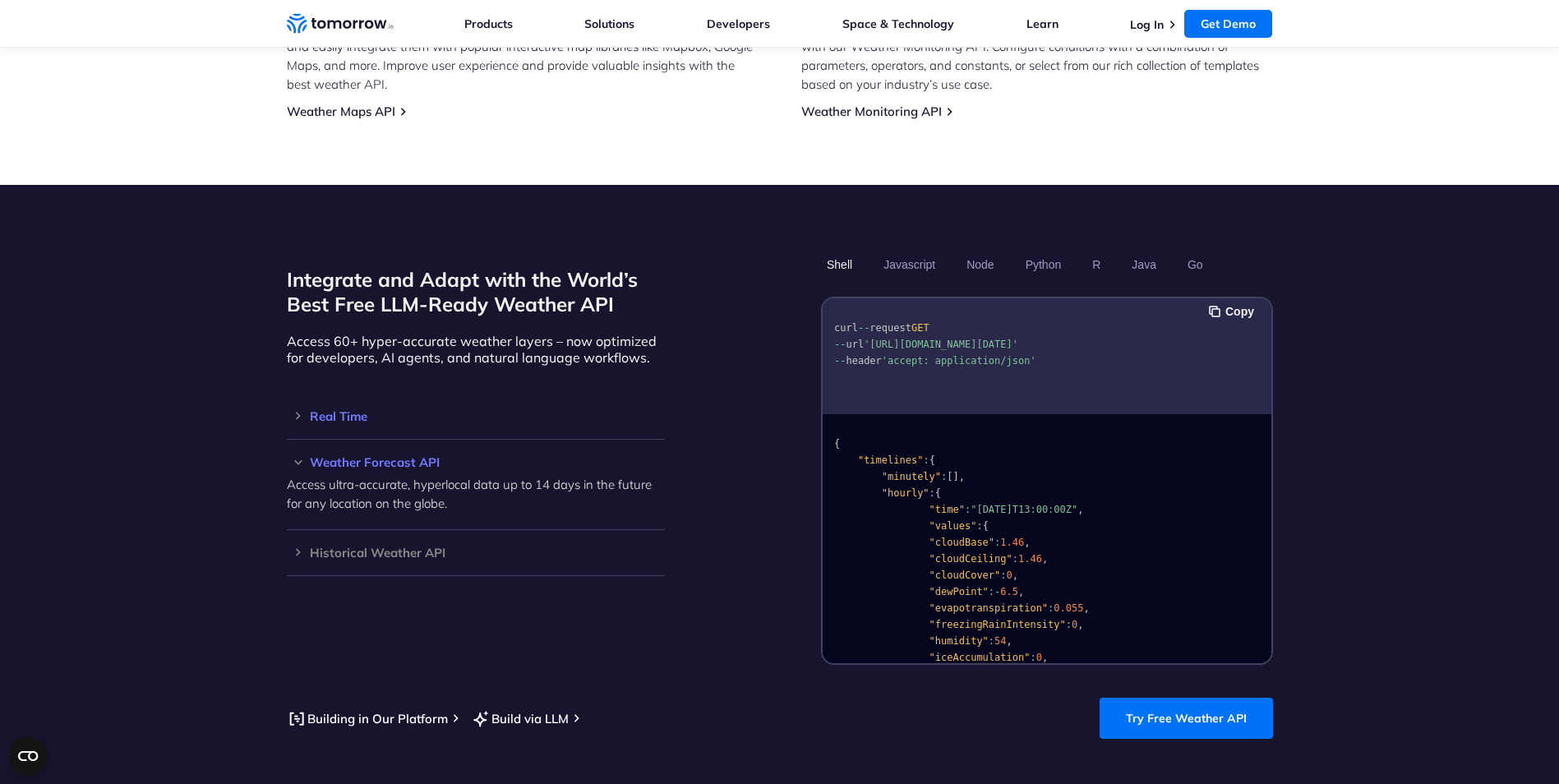
click at [298, 410] on h3 "Real Time" at bounding box center [476, 415] width 378 height 12
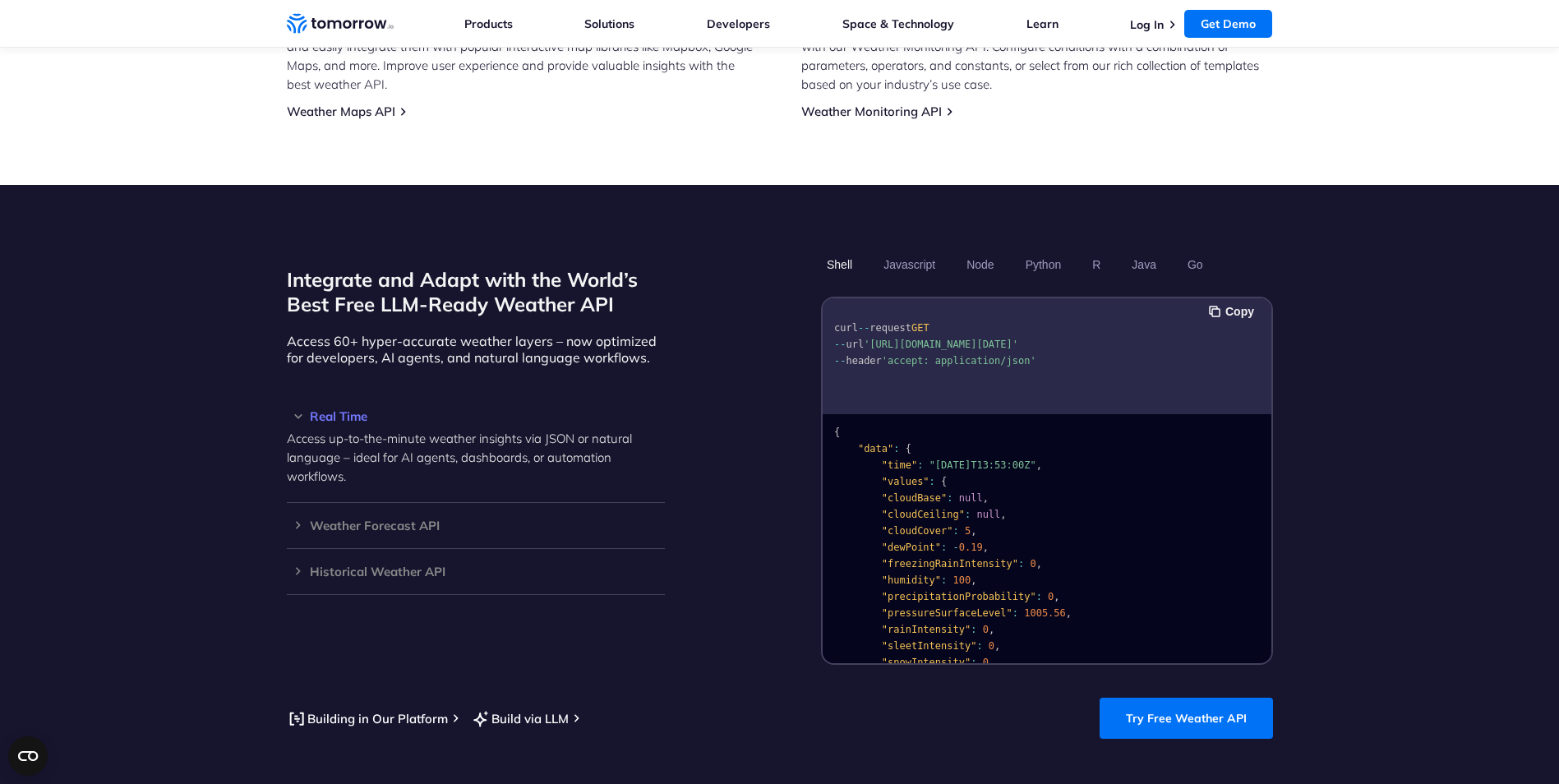
scroll to position [0, 0]
